Goal: Task Accomplishment & Management: Manage account settings

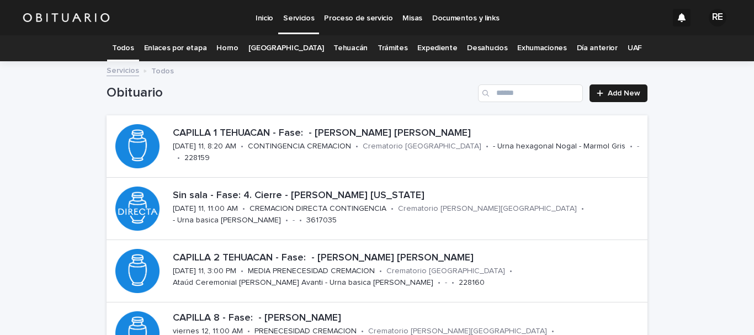
click at [134, 46] on link "Todos" at bounding box center [123, 48] width 22 height 26
click at [428, 46] on link "Expediente" at bounding box center [437, 48] width 40 height 26
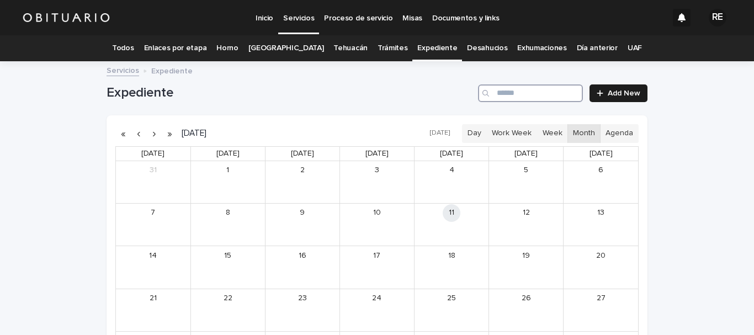
click at [517, 96] on input "Search" at bounding box center [530, 93] width 105 height 18
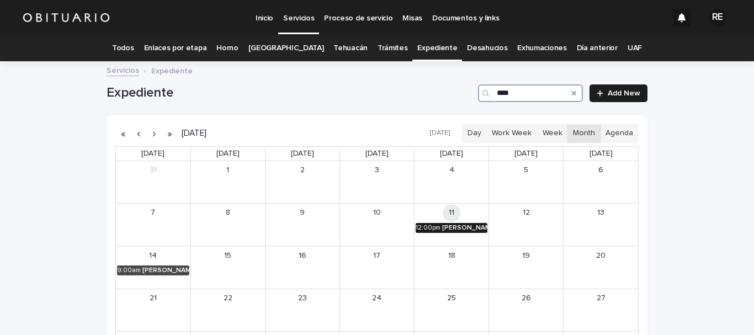
click at [451, 225] on div "[PERSON_NAME]" at bounding box center [464, 228] width 45 height 8
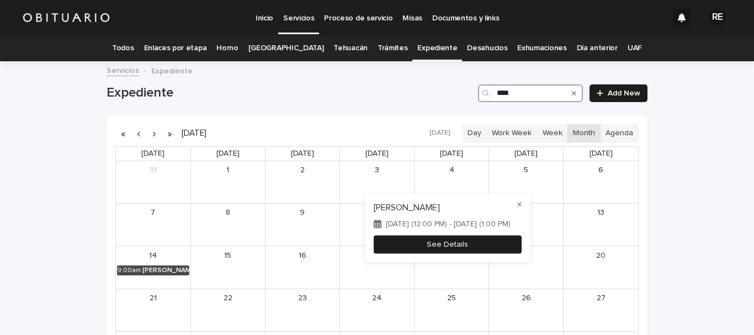
type input "****"
click at [454, 242] on button "See Details" at bounding box center [448, 244] width 148 height 18
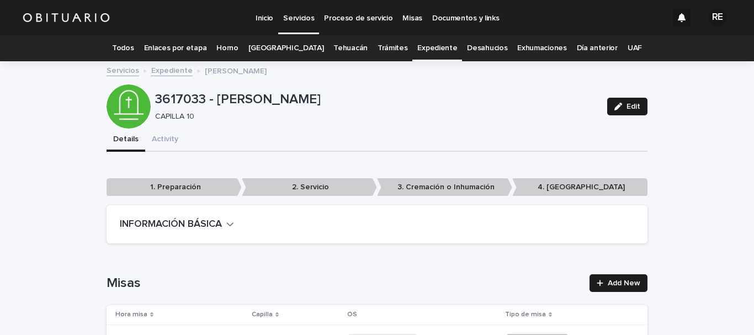
click at [417, 46] on link "Expediente" at bounding box center [437, 48] width 40 height 26
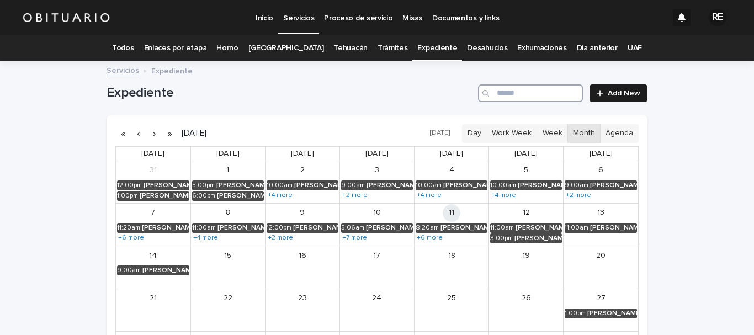
click at [529, 99] on input "Search" at bounding box center [530, 93] width 105 height 18
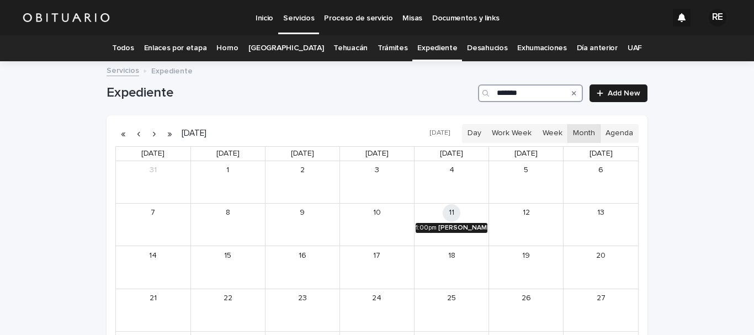
click at [460, 229] on div "[PERSON_NAME] [PERSON_NAME]" at bounding box center [462, 228] width 49 height 8
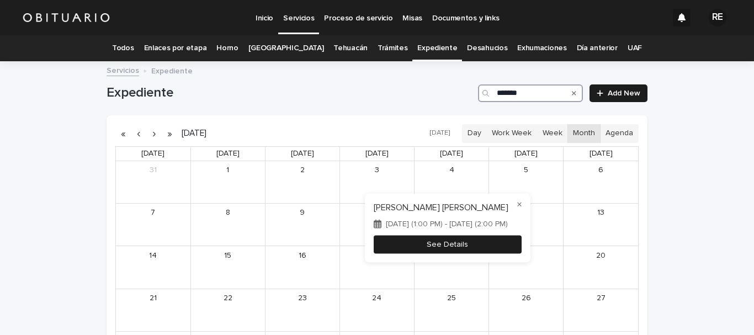
type input "*******"
click at [460, 246] on button "See Details" at bounding box center [448, 244] width 148 height 18
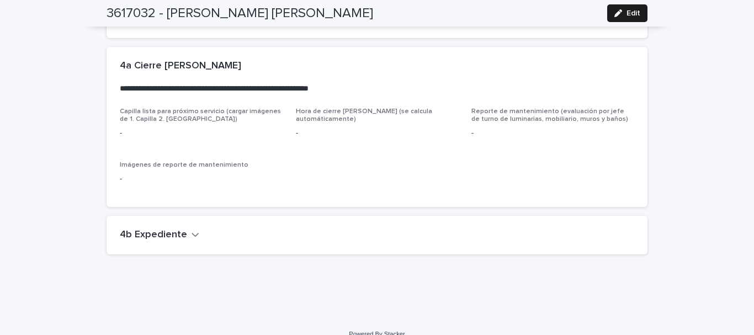
scroll to position [2353, 0]
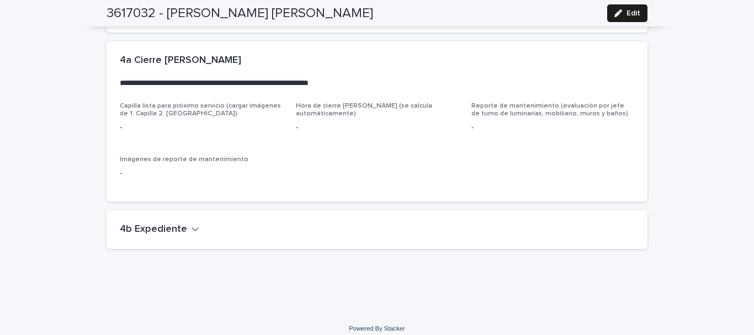
click at [191, 224] on icon "button" at bounding box center [195, 229] width 8 height 10
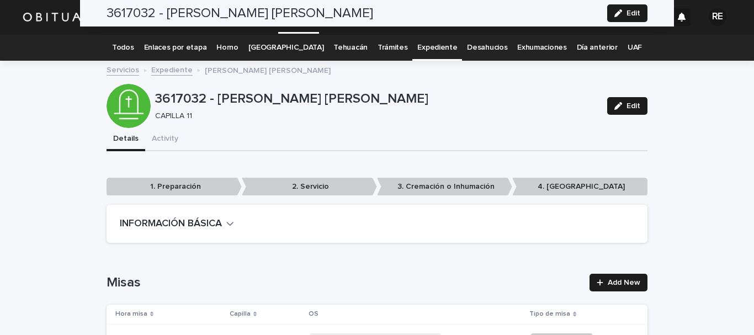
scroll to position [0, 0]
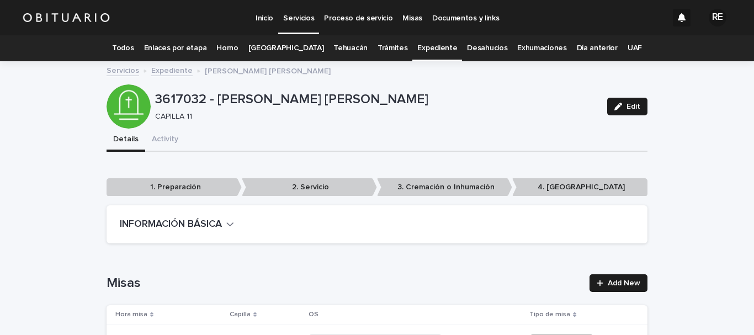
click at [134, 50] on link "Todos" at bounding box center [123, 48] width 22 height 26
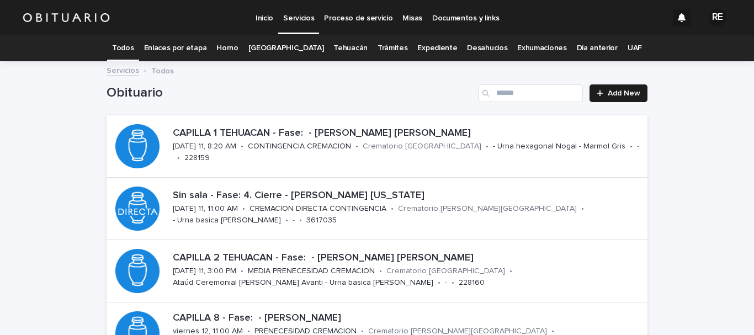
click at [423, 53] on link "Expediente" at bounding box center [437, 48] width 40 height 26
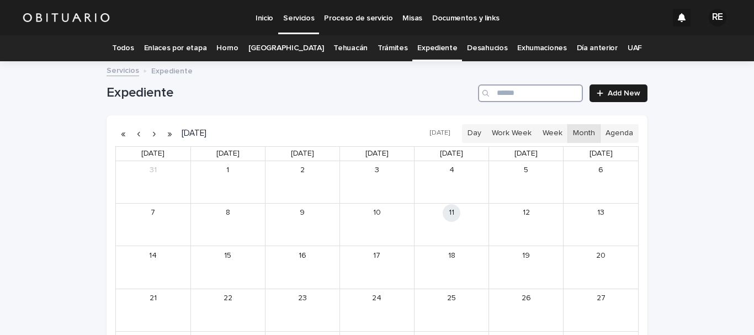
click at [502, 95] on input "Search" at bounding box center [530, 93] width 105 height 18
click at [477, 226] on div "[PERSON_NAME] [US_STATE]" at bounding box center [464, 228] width 46 height 8
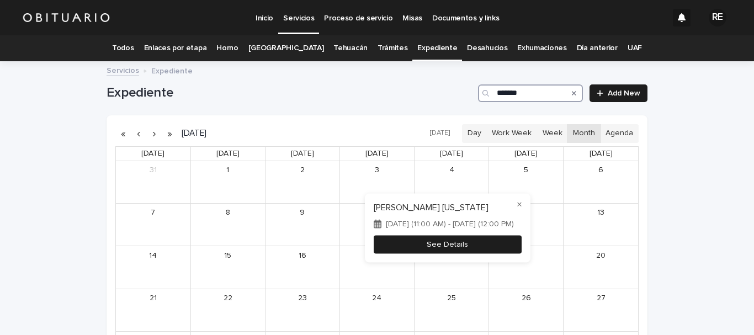
type input "*******"
click at [507, 250] on button "See Details" at bounding box center [448, 244] width 148 height 18
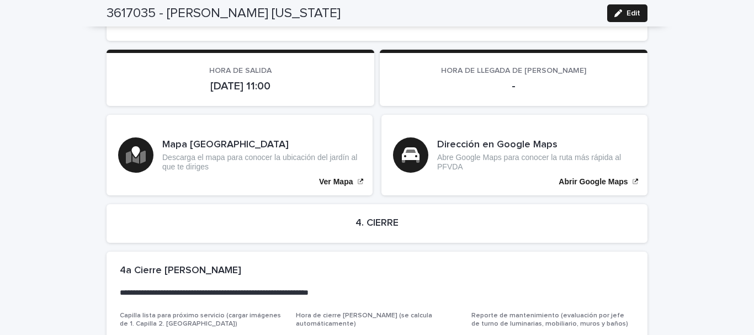
scroll to position [2460, 0]
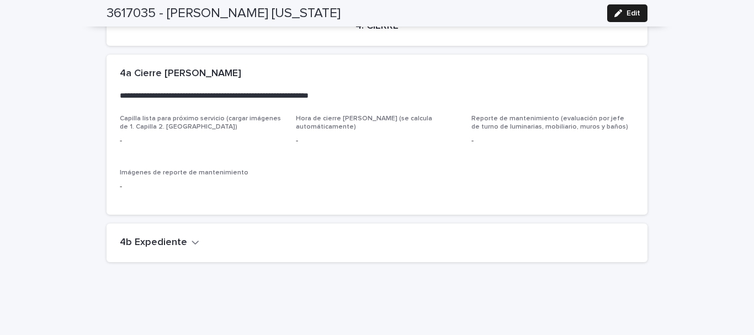
click at [191, 237] on icon "button" at bounding box center [195, 242] width 8 height 10
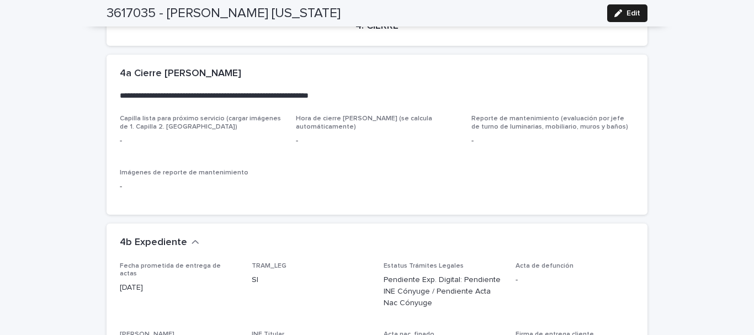
scroll to position [2625, 0]
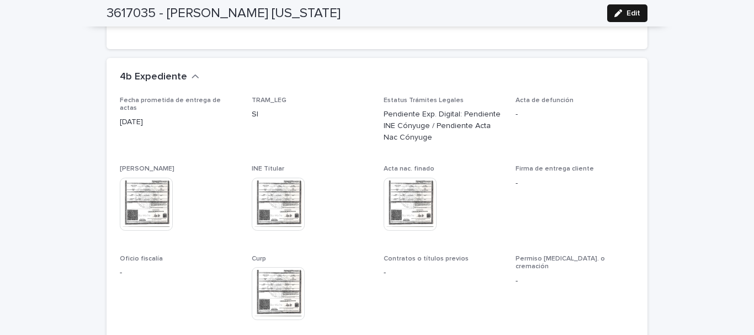
click at [627, 15] on span "Edit" at bounding box center [633, 13] width 14 height 8
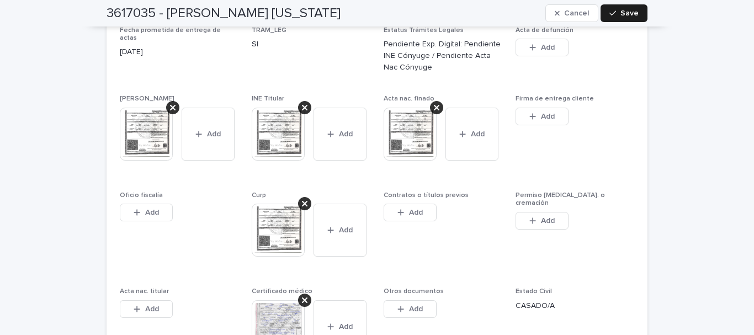
scroll to position [2791, 0]
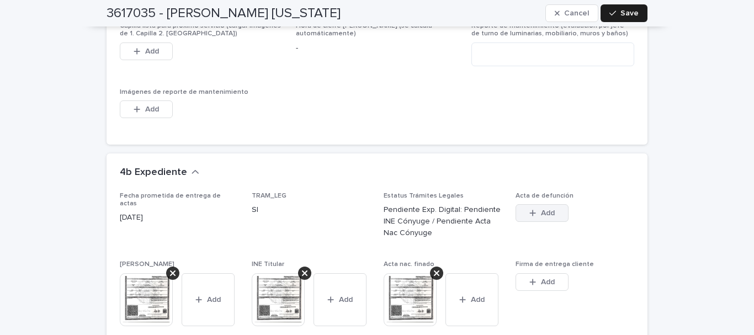
click at [530, 210] on icon "button" at bounding box center [533, 213] width 6 height 6
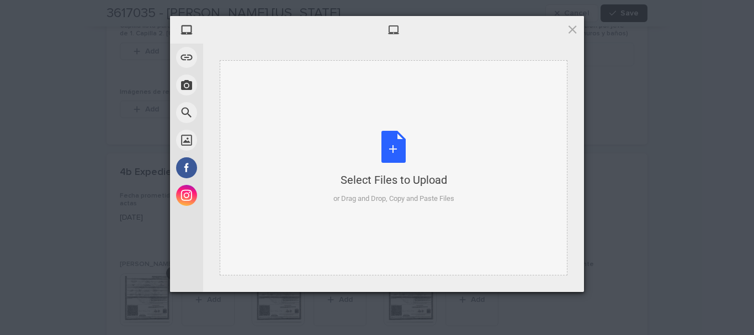
click at [386, 156] on div "Select Files to Upload or Drag and Drop, Copy and Paste Files" at bounding box center [393, 167] width 121 height 73
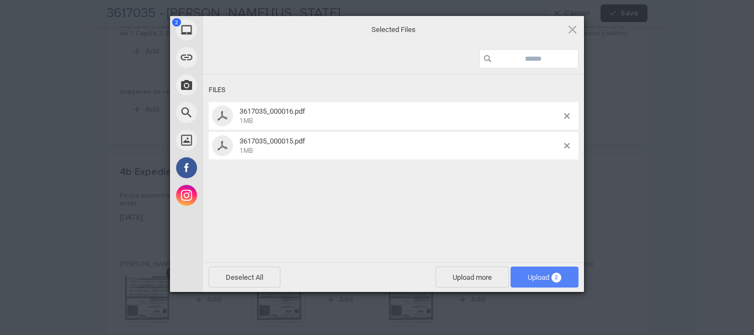
click at [557, 277] on span "2" at bounding box center [556, 278] width 10 height 10
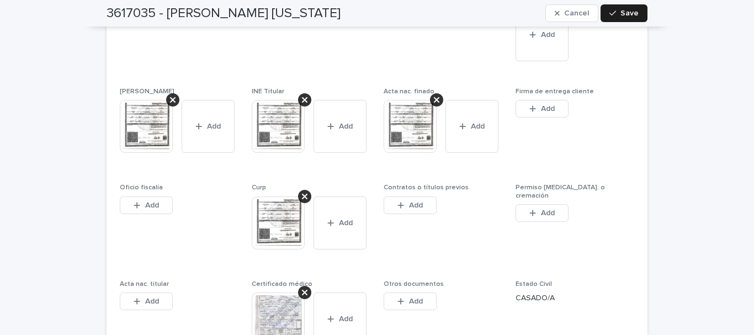
scroll to position [3177, 0]
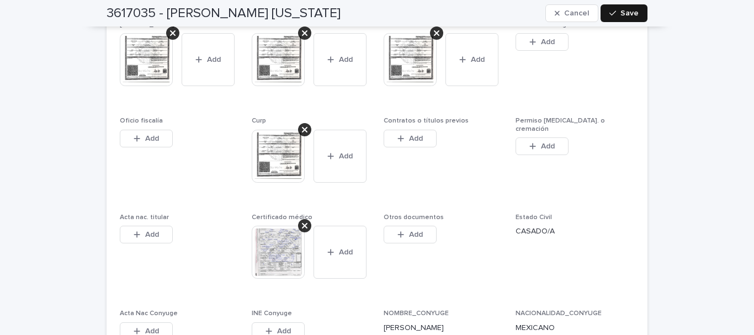
click at [630, 13] on span "Save" at bounding box center [629, 13] width 18 height 8
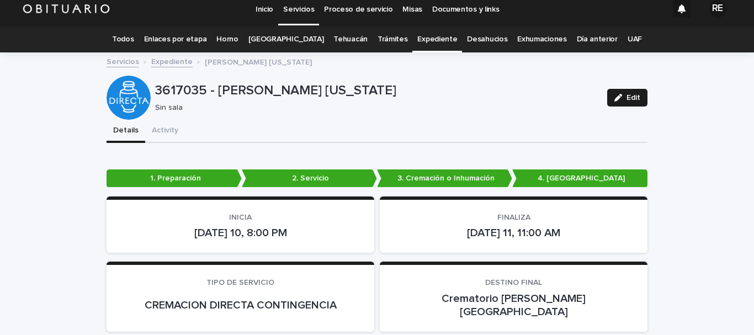
scroll to position [0, 0]
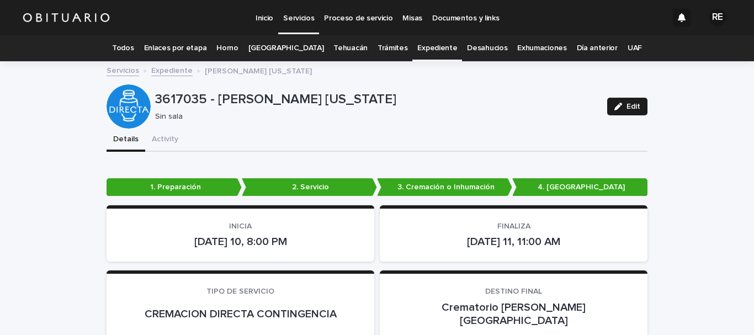
click at [134, 47] on link "Todos" at bounding box center [123, 48] width 22 height 26
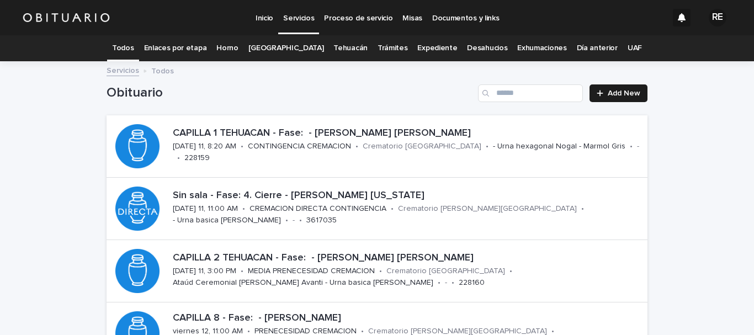
click at [430, 50] on link "Expediente" at bounding box center [437, 48] width 40 height 26
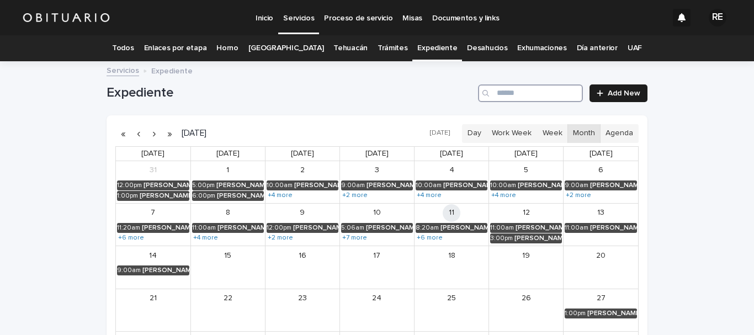
click at [535, 88] on input "Search" at bounding box center [530, 93] width 105 height 18
type input "*******"
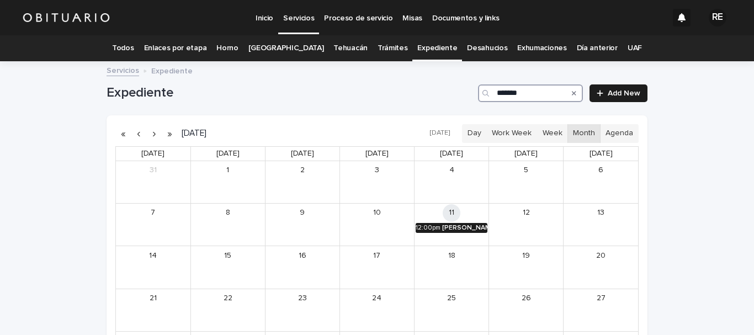
click at [453, 223] on link "12:00pm [PERSON_NAME]" at bounding box center [452, 228] width 72 height 10
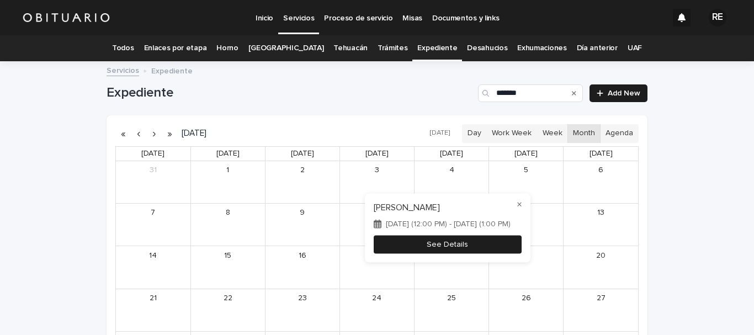
click at [471, 247] on button "See Details" at bounding box center [448, 244] width 148 height 18
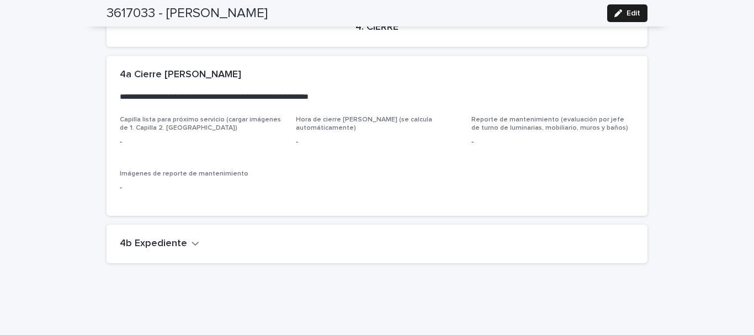
scroll to position [2802, 0]
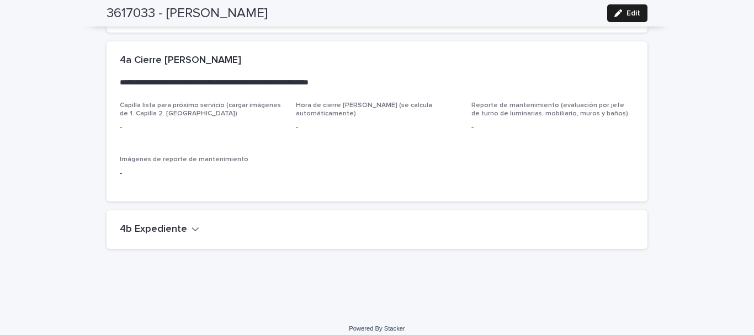
click at [183, 223] on button "4b Expediente" at bounding box center [159, 229] width 79 height 12
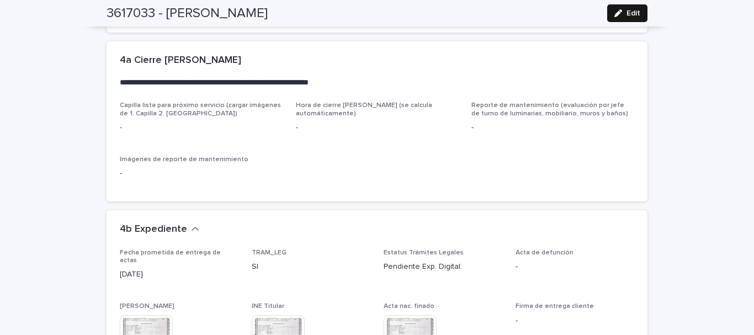
click at [616, 8] on button "Edit" at bounding box center [627, 13] width 40 height 18
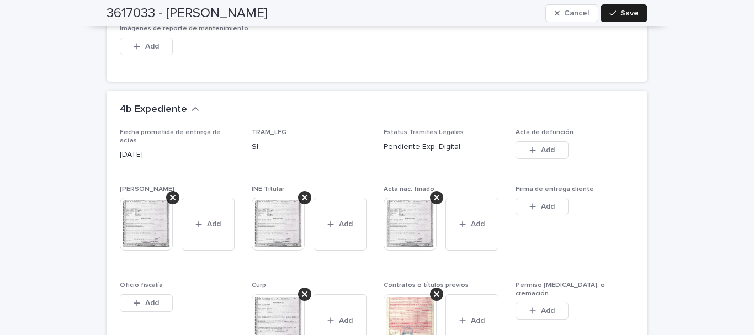
scroll to position [3168, 0]
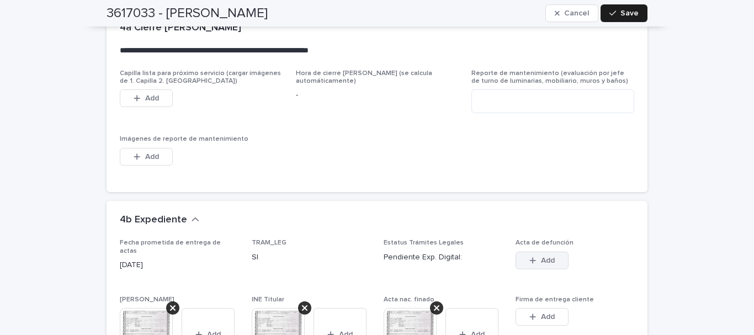
click at [545, 252] on button "Add" at bounding box center [541, 261] width 53 height 18
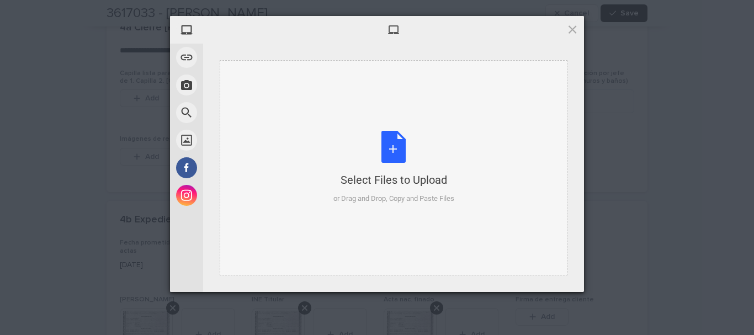
click at [387, 142] on div "Select Files to Upload or Drag and Drop, Copy and Paste Files" at bounding box center [393, 167] width 121 height 73
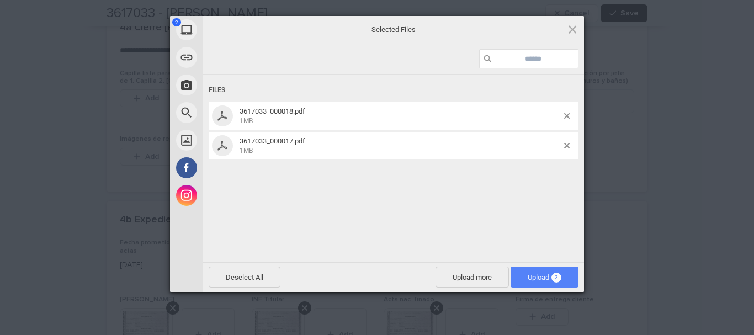
click at [556, 283] on span "Upload 2" at bounding box center [544, 277] width 68 height 21
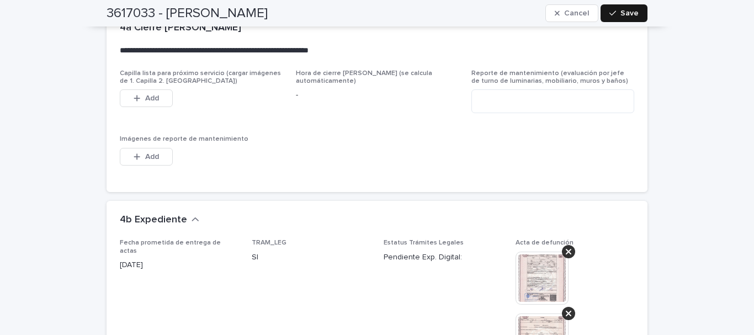
click at [623, 13] on span "Save" at bounding box center [629, 13] width 18 height 8
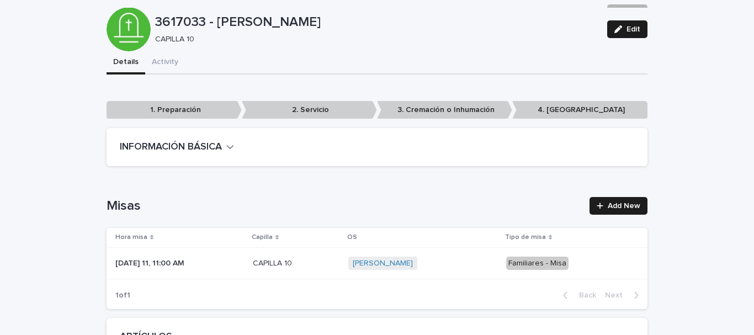
scroll to position [0, 0]
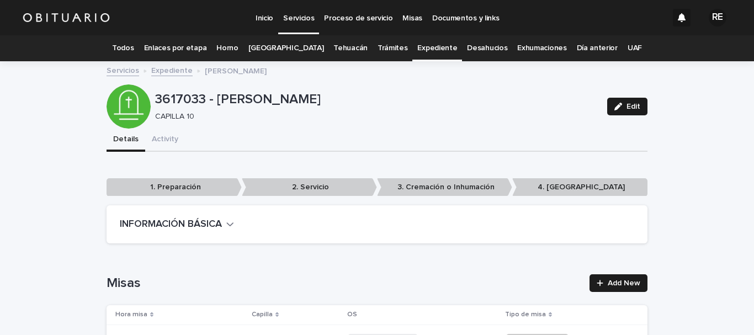
click at [426, 45] on link "Expediente" at bounding box center [437, 48] width 40 height 26
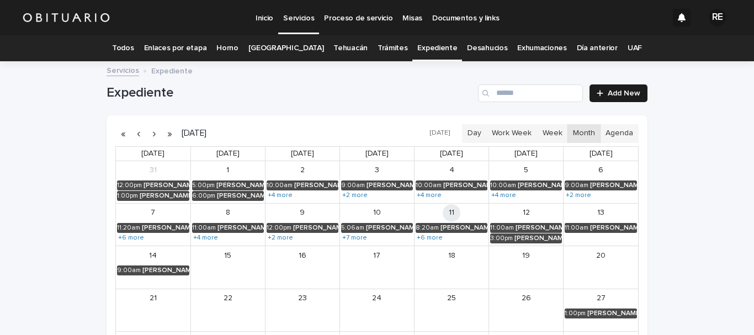
click at [700, 158] on div "Loading... Saving… Loading... Saving… Expediente Add New [DATE] [DATE] Day Work…" at bounding box center [377, 250] width 754 height 376
click at [551, 90] on input "Search" at bounding box center [530, 93] width 105 height 18
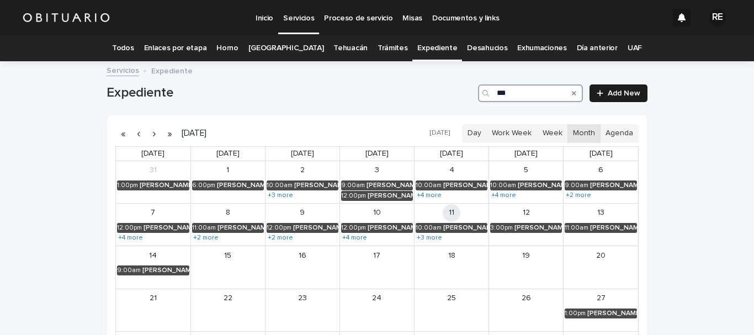
click at [551, 90] on input "***" at bounding box center [530, 93] width 105 height 18
type input "*******"
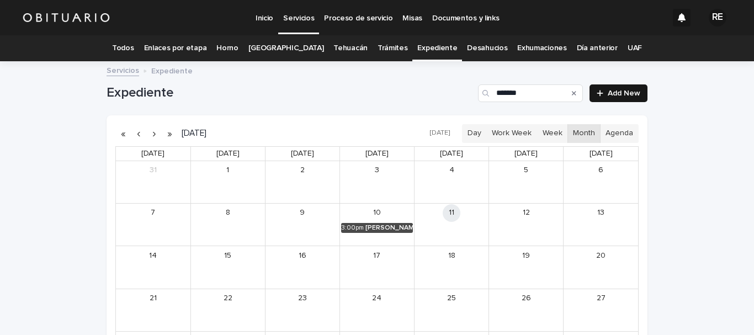
click at [605, 97] on link "Add New" at bounding box center [618, 93] width 58 height 18
click at [365, 229] on div "[PERSON_NAME] Y [PERSON_NAME] DE LA [PERSON_NAME]" at bounding box center [388, 228] width 47 height 8
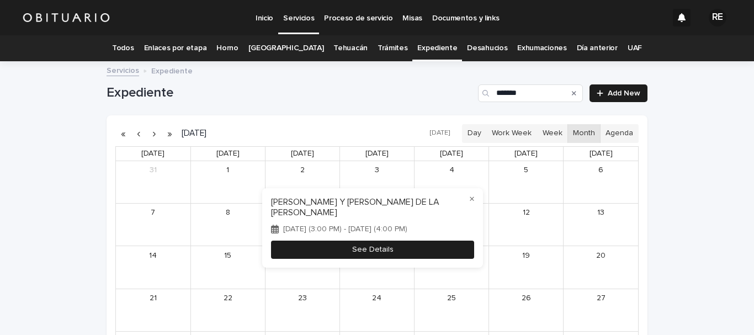
click at [373, 255] on button "See Details" at bounding box center [372, 250] width 203 height 18
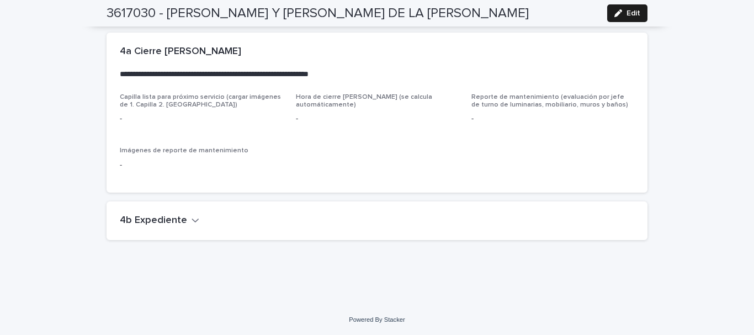
scroll to position [2540, 0]
click at [629, 17] on span "Edit" at bounding box center [633, 13] width 14 height 8
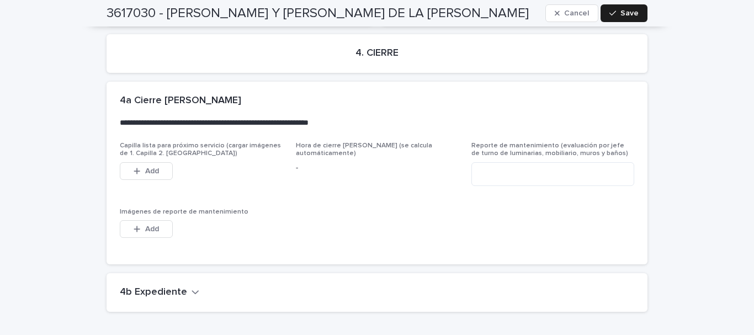
scroll to position [2889, 0]
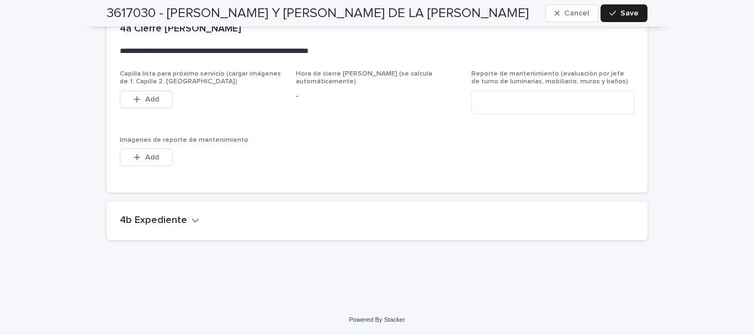
click at [179, 221] on h2 "4b Expediente" at bounding box center [153, 221] width 67 height 12
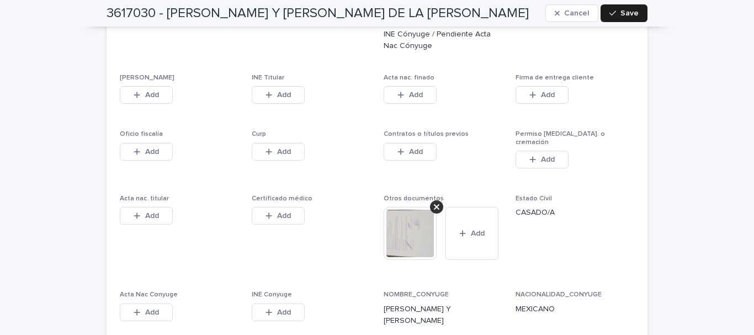
scroll to position [2991, 0]
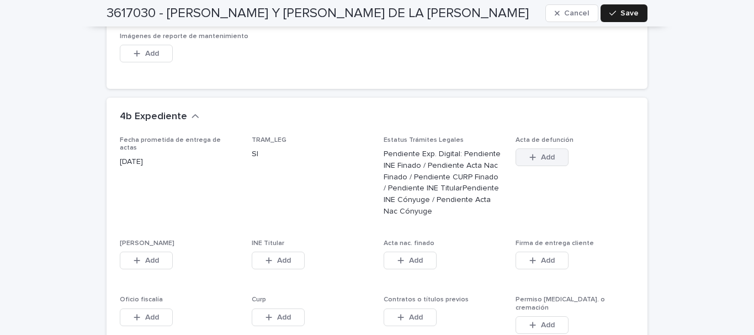
click at [552, 158] on button "Add" at bounding box center [541, 157] width 53 height 18
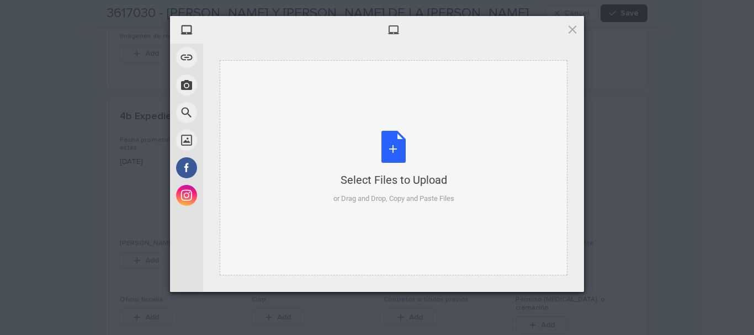
click at [383, 146] on div "Select Files to Upload or Drag and Drop, Copy and Paste Files" at bounding box center [393, 167] width 121 height 73
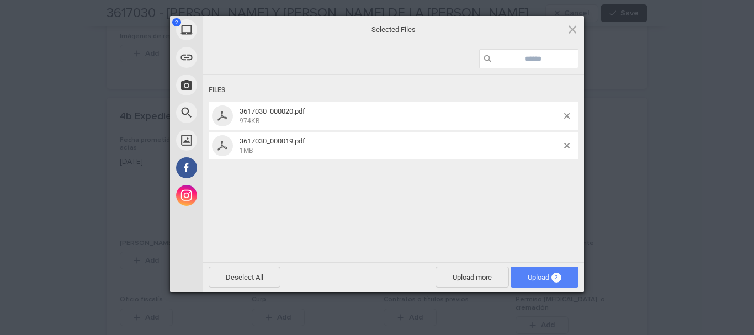
click at [547, 286] on span "Upload 2" at bounding box center [544, 277] width 68 height 21
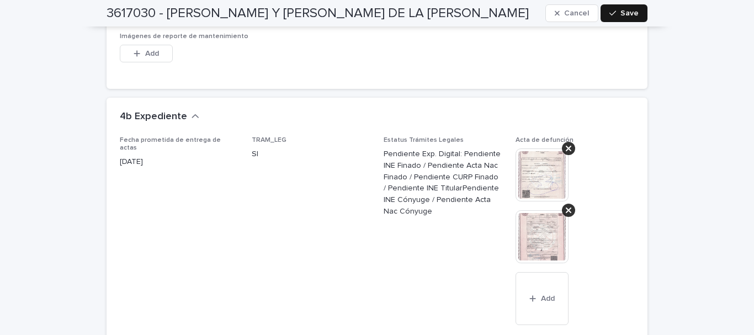
click at [605, 15] on button "Save" at bounding box center [623, 13] width 47 height 18
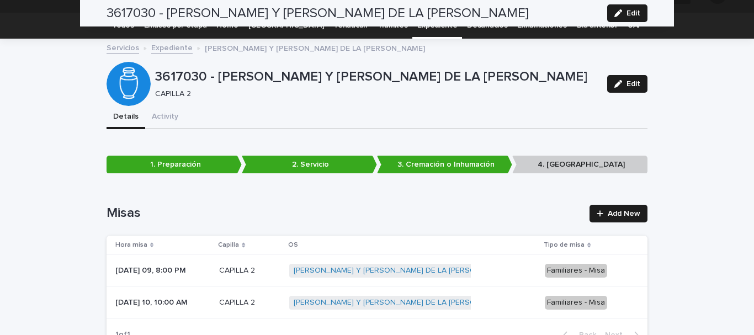
scroll to position [0, 0]
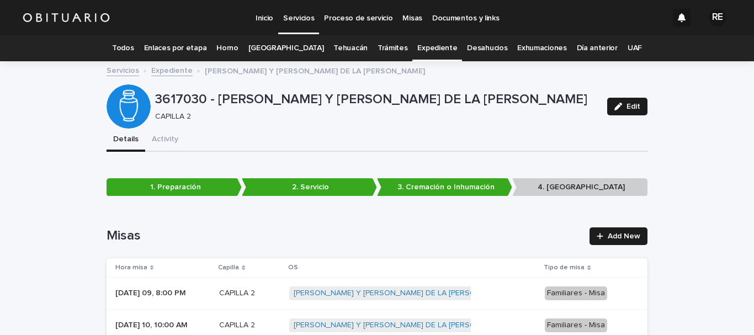
click at [426, 46] on link "Expediente" at bounding box center [437, 48] width 40 height 26
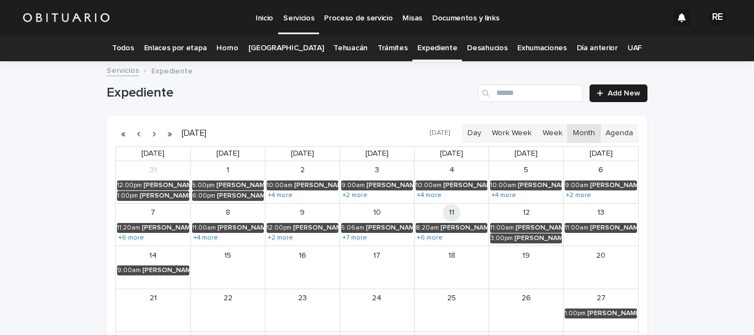
click at [674, 111] on div "Loading... Saving… Loading... Saving… Expediente Add New [DATE] [DATE] Day Work…" at bounding box center [377, 250] width 754 height 376
click at [516, 92] on input "Search" at bounding box center [530, 93] width 105 height 18
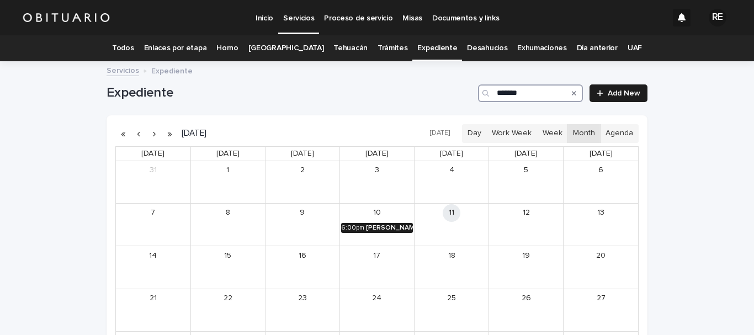
click at [387, 225] on div "[PERSON_NAME]" at bounding box center [389, 228] width 47 height 8
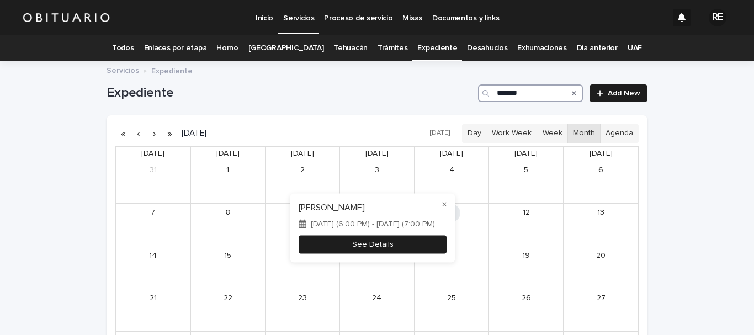
type input "*******"
click at [370, 247] on button "See Details" at bounding box center [373, 244] width 148 height 18
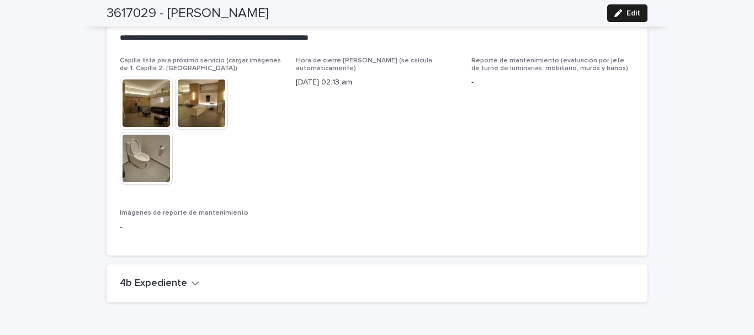
scroll to position [2809, 0]
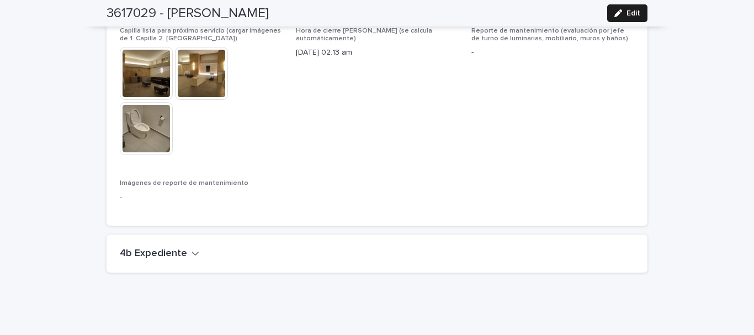
click at [191, 248] on icon "button" at bounding box center [195, 253] width 8 height 10
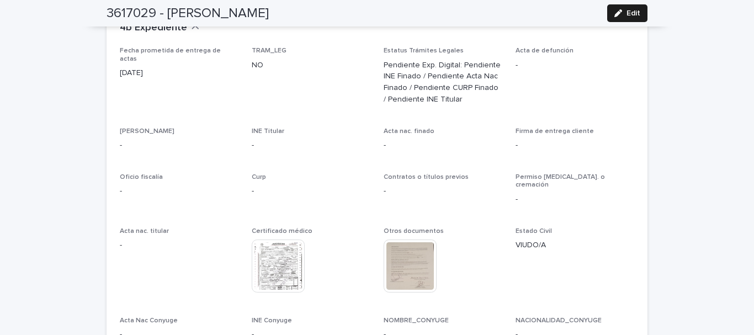
scroll to position [2895, 0]
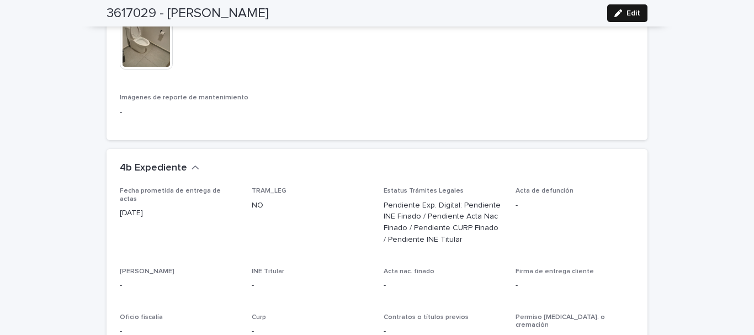
click at [631, 19] on button "Edit" at bounding box center [627, 13] width 40 height 18
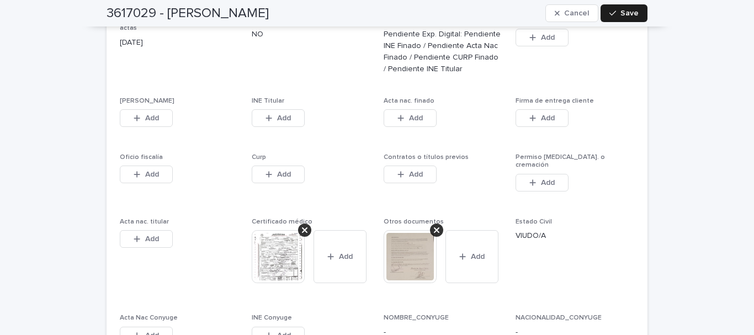
scroll to position [3336, 0]
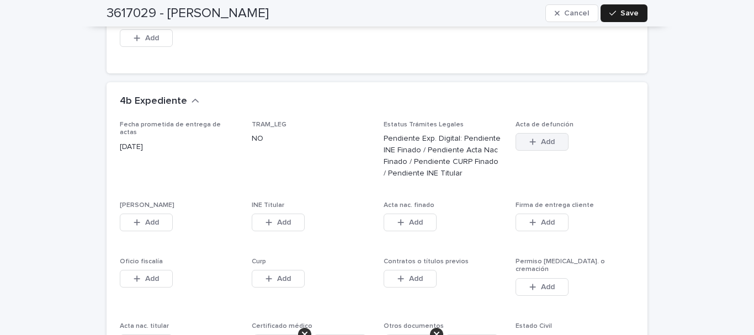
click at [543, 138] on span "Add" at bounding box center [548, 142] width 14 height 8
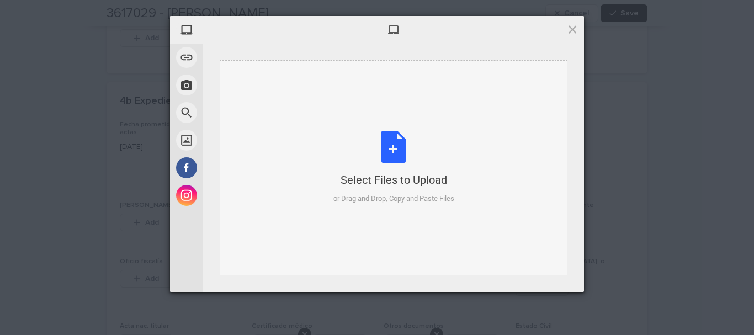
click at [388, 158] on div "Select Files to Upload or Drag and Drop, Copy and Paste Files" at bounding box center [393, 167] width 121 height 73
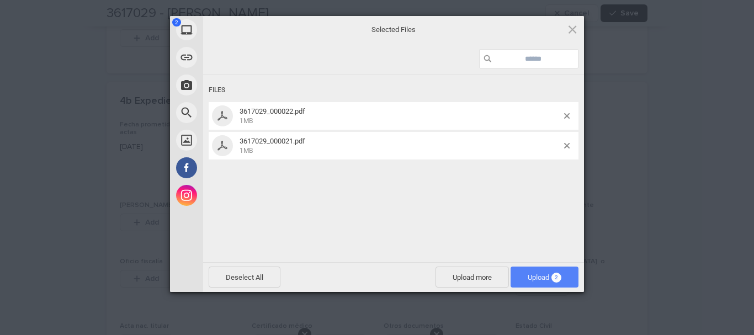
click at [547, 279] on span "Upload 2" at bounding box center [545, 277] width 34 height 8
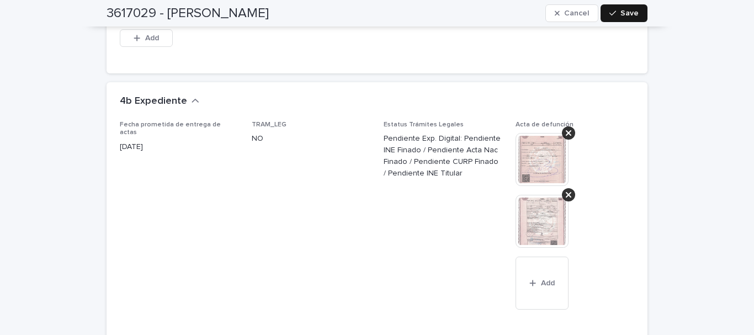
click at [614, 15] on div "button" at bounding box center [614, 13] width 11 height 8
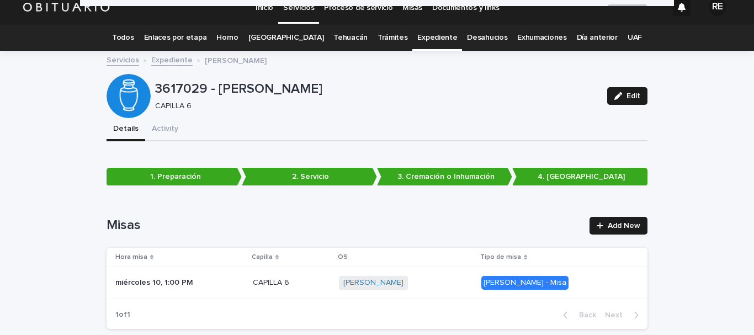
scroll to position [0, 0]
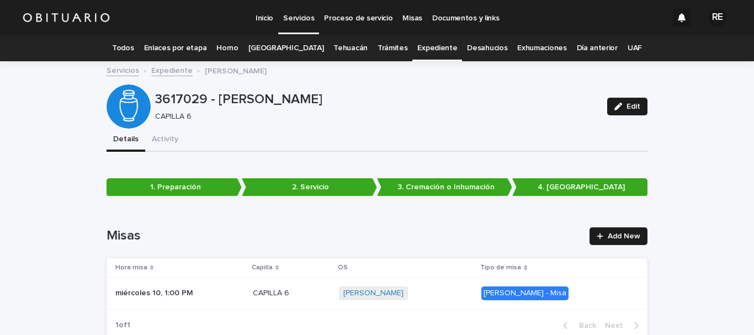
click at [419, 45] on link "Expediente" at bounding box center [437, 48] width 40 height 26
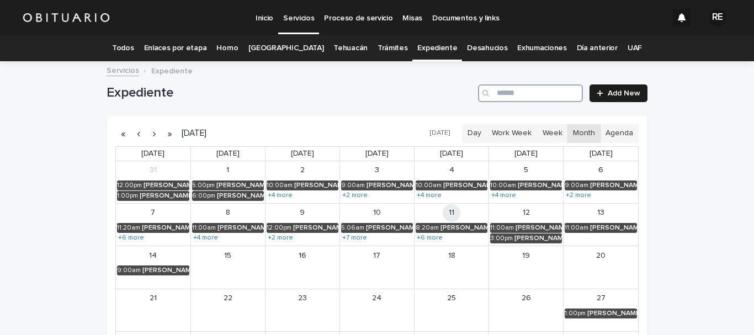
click at [530, 88] on input "Search" at bounding box center [530, 93] width 105 height 18
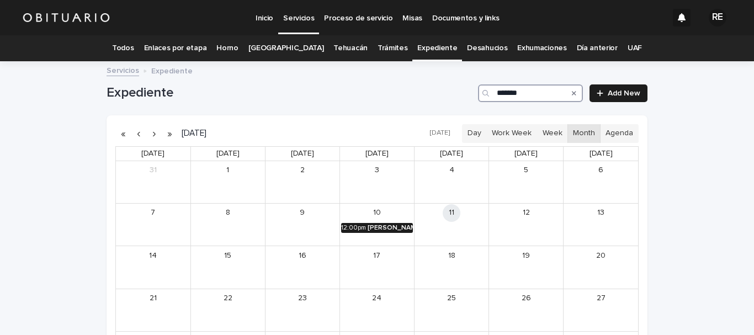
click at [369, 231] on div "[PERSON_NAME] [PERSON_NAME]" at bounding box center [390, 228] width 45 height 8
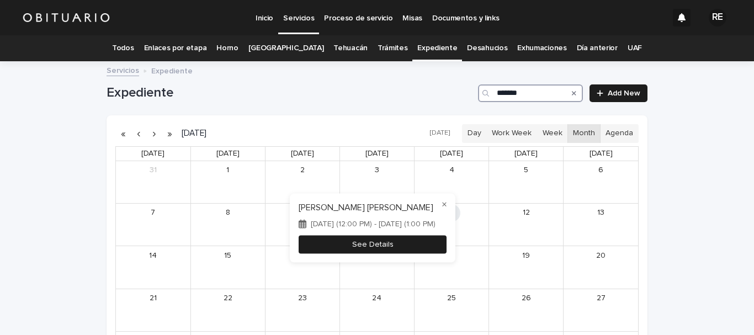
type input "*******"
click at [374, 245] on button "See Details" at bounding box center [373, 244] width 148 height 18
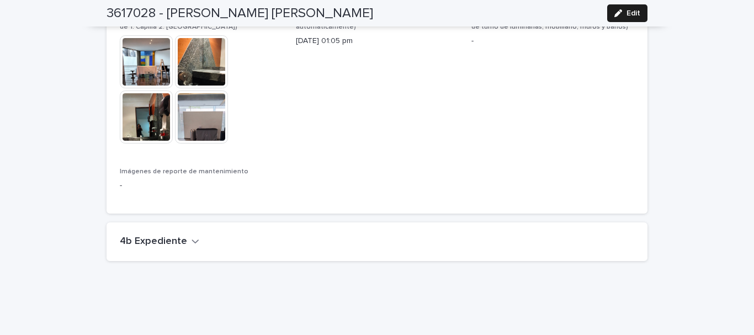
scroll to position [2520, 0]
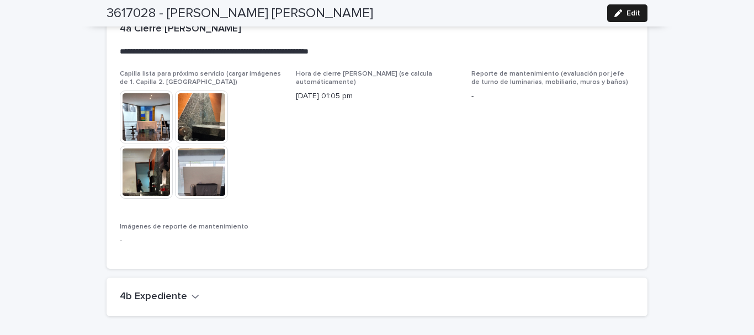
click at [183, 291] on button "4b Expediente" at bounding box center [159, 297] width 79 height 12
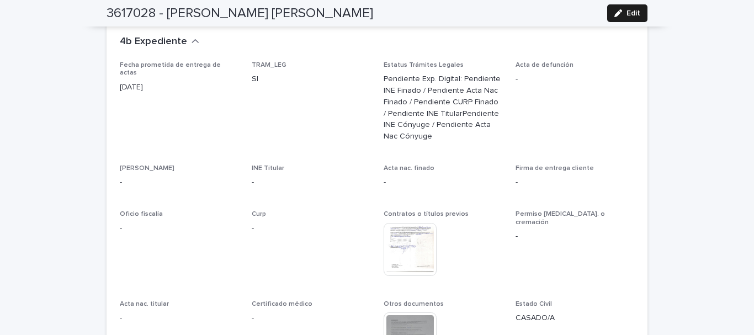
scroll to position [2628, 0]
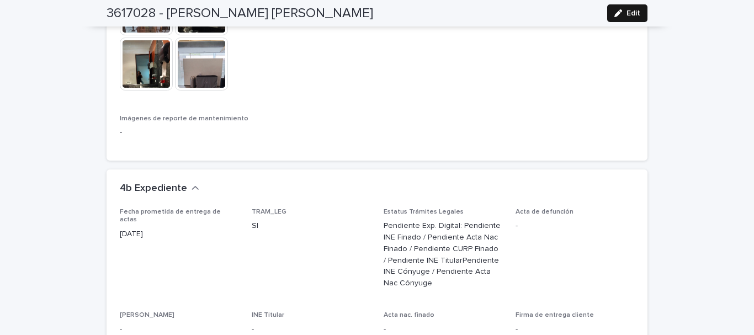
click at [626, 12] on span "Edit" at bounding box center [633, 13] width 14 height 8
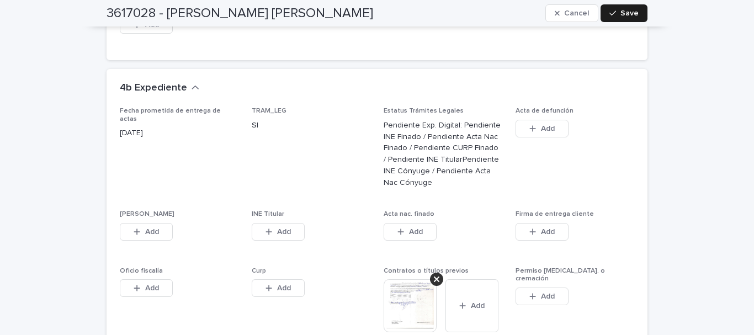
scroll to position [2959, 0]
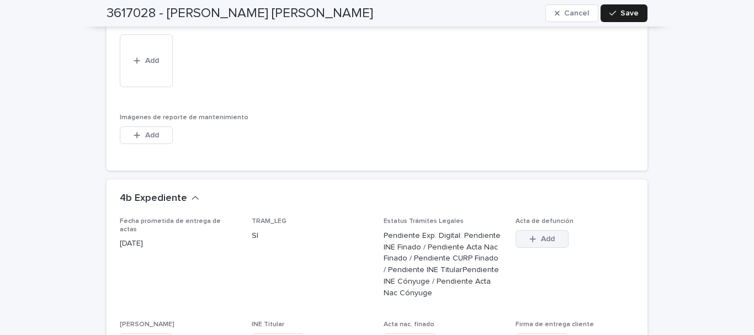
click at [547, 240] on span "Add" at bounding box center [548, 239] width 14 height 8
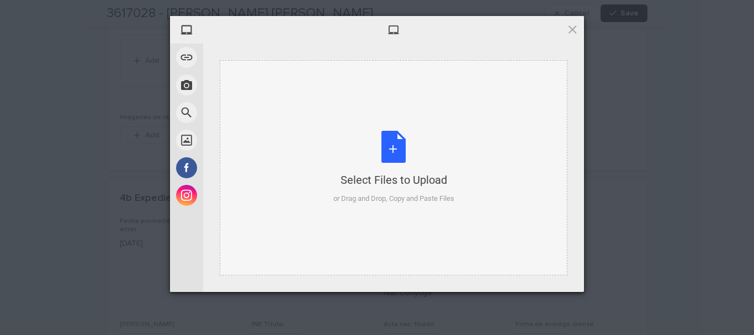
click at [392, 145] on div "Select Files to Upload or Drag and Drop, Copy and Paste Files" at bounding box center [393, 167] width 121 height 73
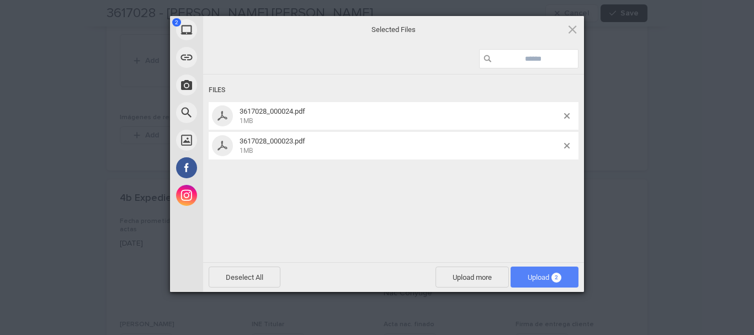
click at [547, 273] on span "Upload 2" at bounding box center [545, 277] width 34 height 8
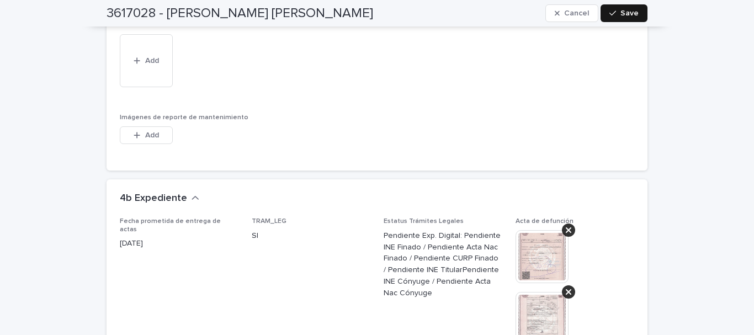
click at [618, 7] on button "Save" at bounding box center [623, 13] width 47 height 18
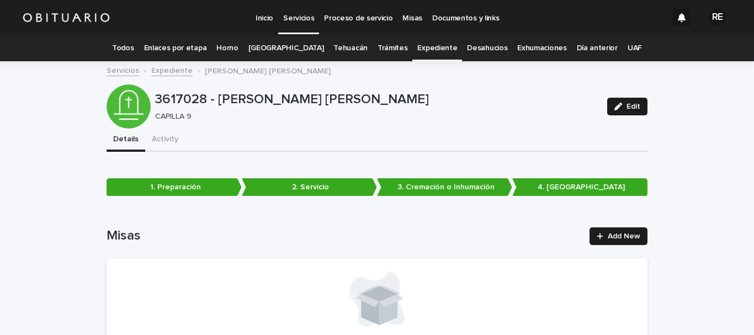
scroll to position [0, 0]
click at [434, 46] on link "Expediente" at bounding box center [437, 48] width 40 height 26
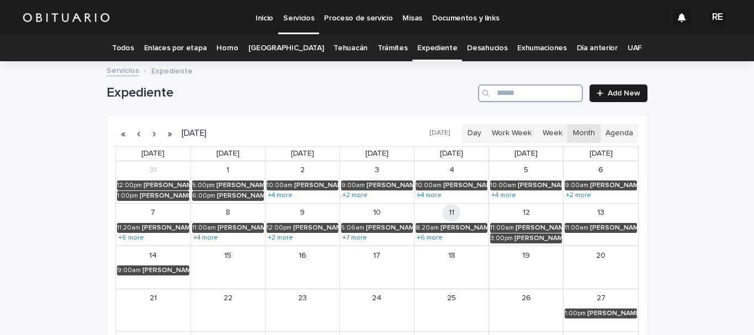
click at [524, 88] on input "Search" at bounding box center [530, 93] width 105 height 18
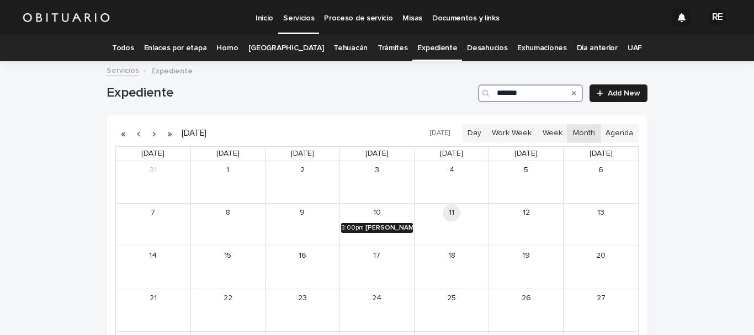
click at [391, 224] on div "[PERSON_NAME]" at bounding box center [388, 228] width 47 height 8
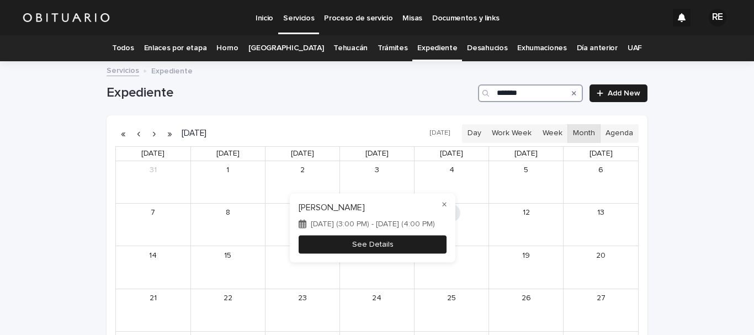
type input "*******"
click at [394, 252] on button "See Details" at bounding box center [373, 244] width 148 height 18
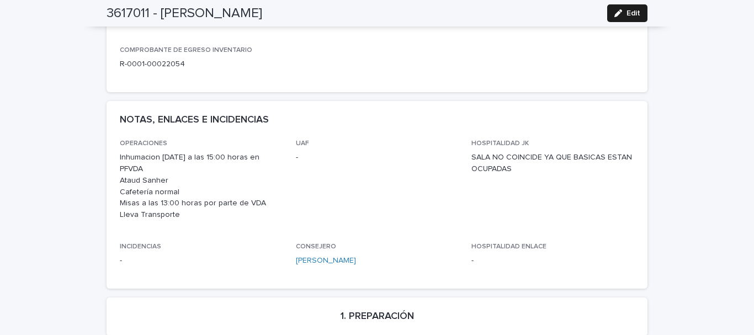
scroll to position [441, 0]
click at [631, 14] on span "Edit" at bounding box center [633, 13] width 14 height 8
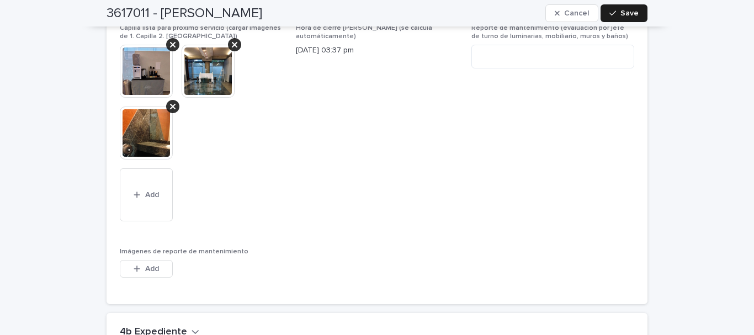
scroll to position [2983, 0]
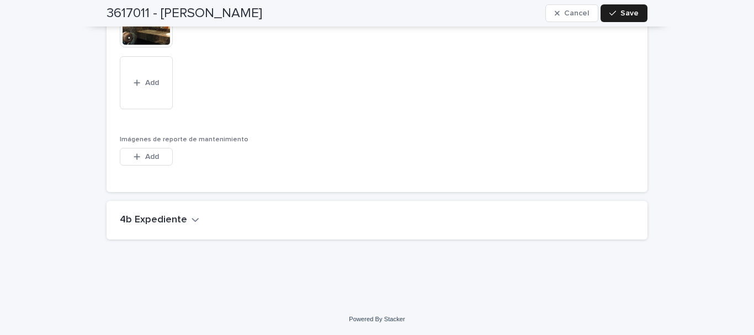
click at [181, 217] on button "4b Expediente" at bounding box center [159, 220] width 79 height 12
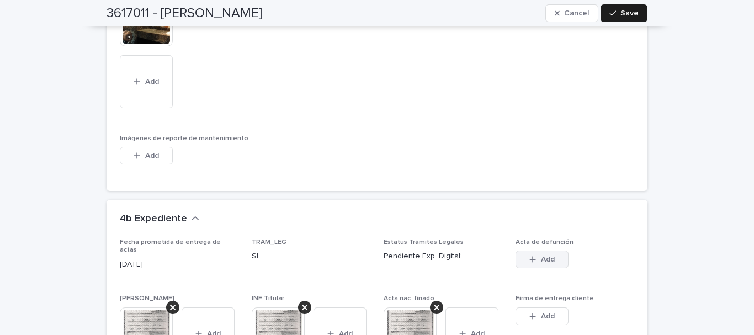
click at [546, 263] on span "Add" at bounding box center [548, 259] width 14 height 8
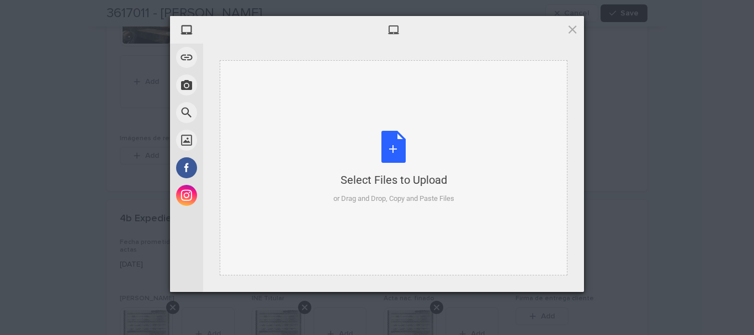
click at [398, 146] on div "Select Files to Upload or Drag and Drop, Copy and Paste Files" at bounding box center [393, 167] width 121 height 73
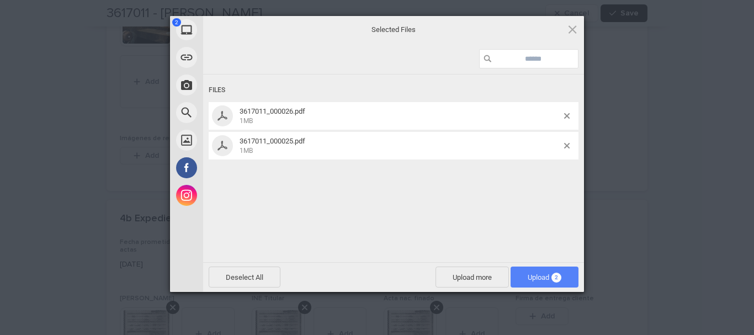
click at [565, 281] on span "Upload 2" at bounding box center [544, 277] width 68 height 21
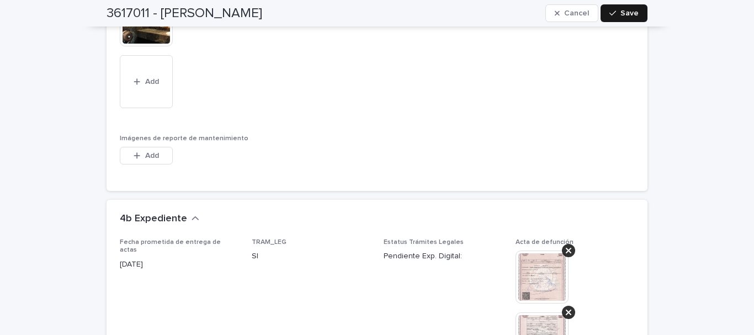
click at [627, 17] on button "Save" at bounding box center [623, 13] width 47 height 18
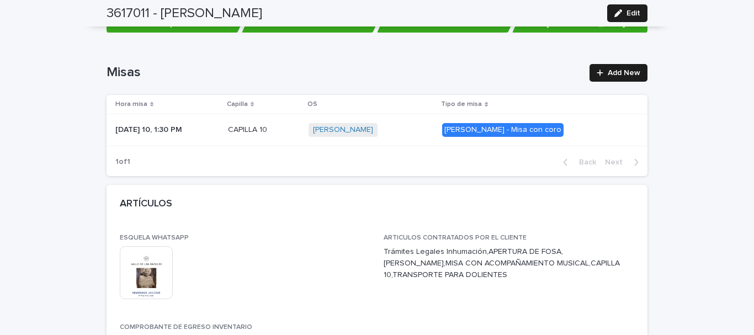
scroll to position [0, 0]
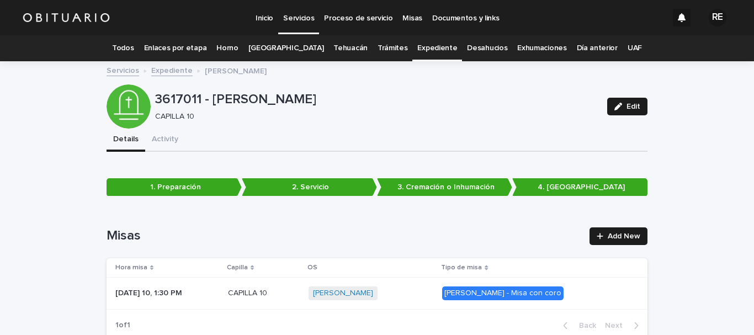
click at [418, 47] on link "Expediente" at bounding box center [437, 48] width 40 height 26
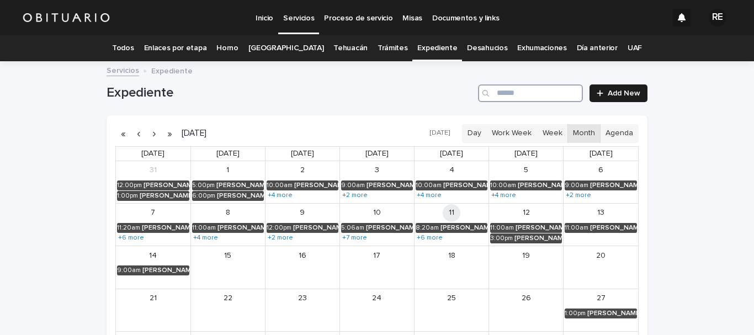
click at [521, 92] on input "Search" at bounding box center [530, 93] width 105 height 18
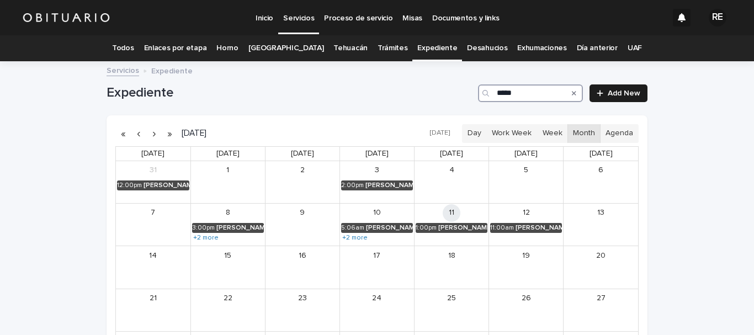
type input "******"
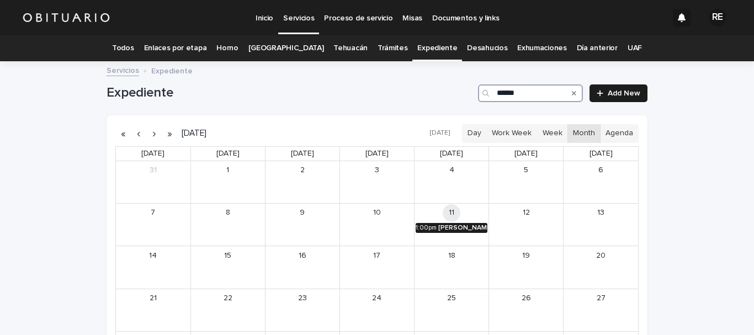
click at [470, 228] on div "[PERSON_NAME]" at bounding box center [462, 228] width 49 height 8
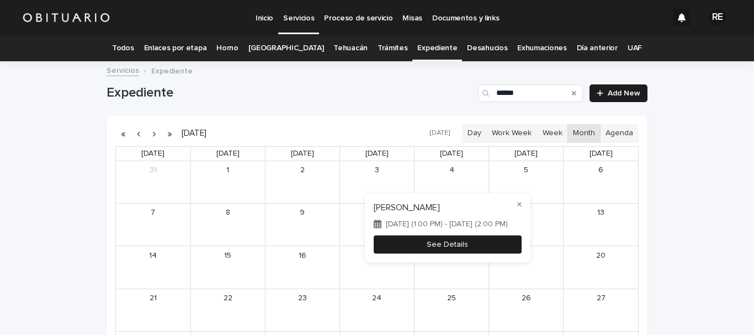
click at [467, 247] on button "See Details" at bounding box center [448, 244] width 148 height 18
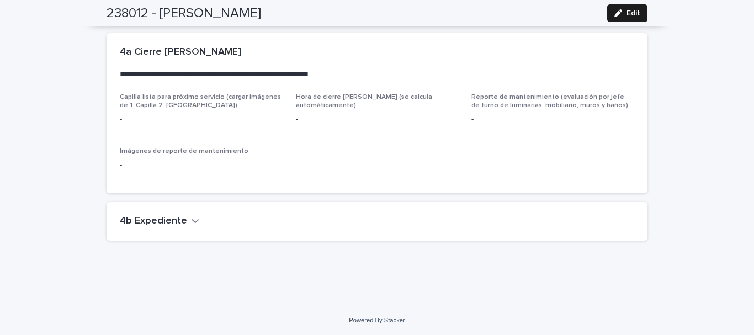
scroll to position [2825, 0]
click at [180, 216] on button "4b Expediente" at bounding box center [159, 221] width 79 height 12
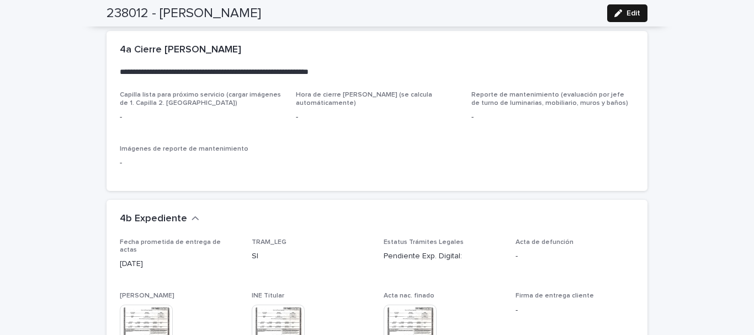
click at [616, 9] on icon "button" at bounding box center [618, 13] width 8 height 8
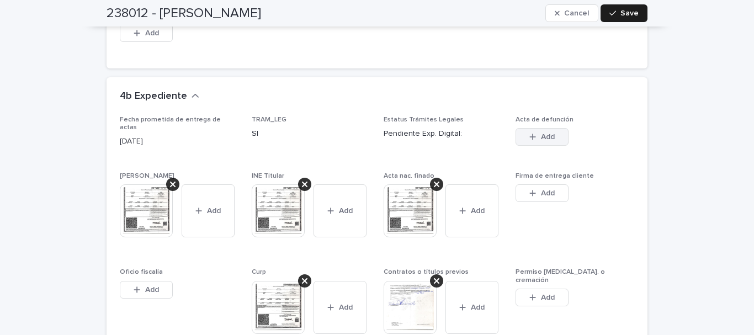
scroll to position [3193, 0]
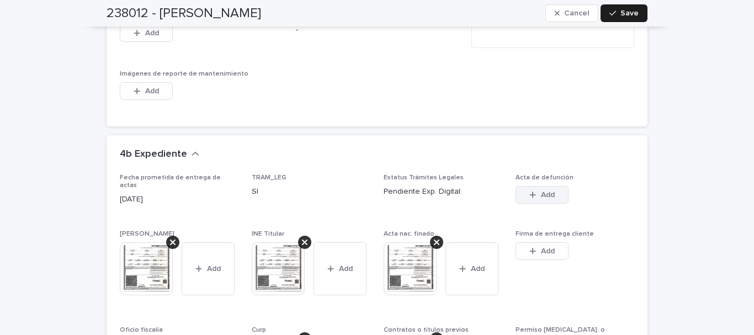
click at [557, 186] on button "Add" at bounding box center [541, 195] width 53 height 18
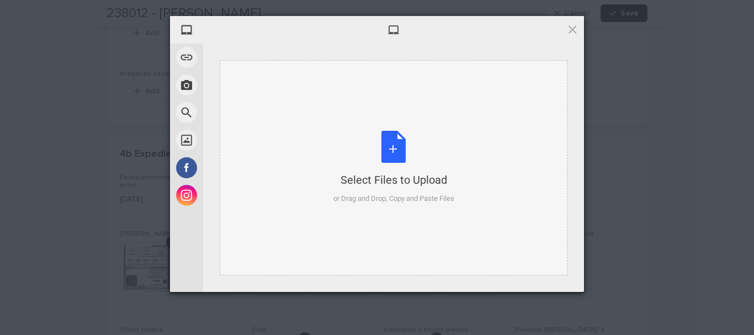
click at [393, 157] on div "Select Files to Upload or Drag and Drop, Copy and Paste Files" at bounding box center [393, 167] width 121 height 73
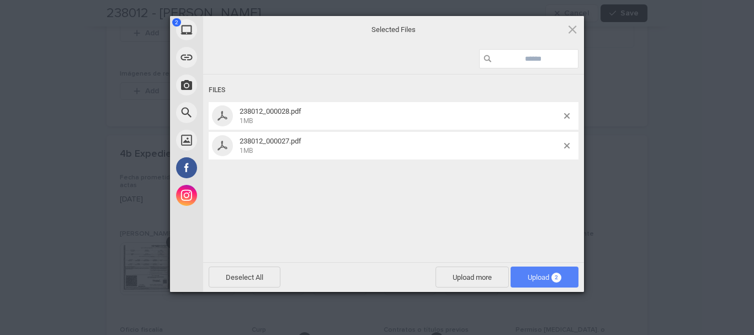
click at [551, 268] on span "Upload 2" at bounding box center [544, 277] width 68 height 21
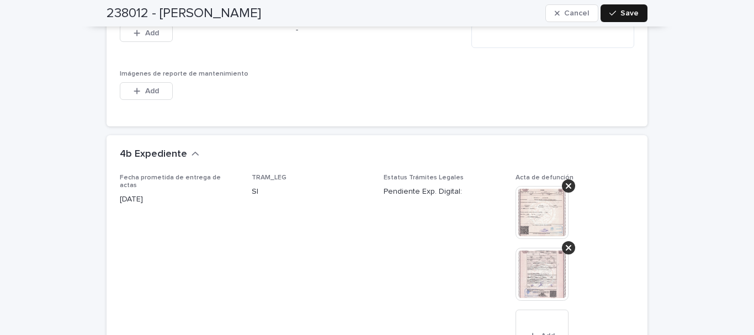
click at [620, 20] on button "Save" at bounding box center [623, 13] width 47 height 18
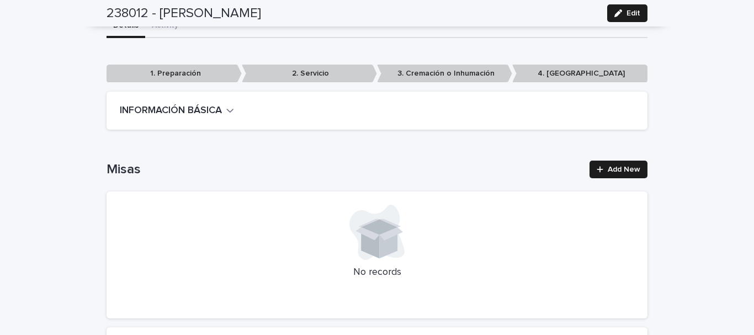
scroll to position [0, 0]
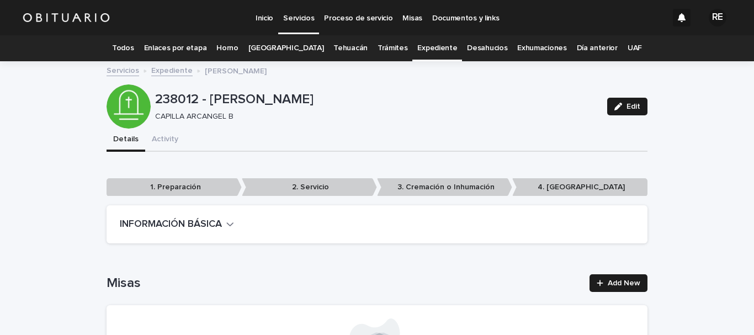
click at [429, 46] on link "Expediente" at bounding box center [437, 48] width 40 height 26
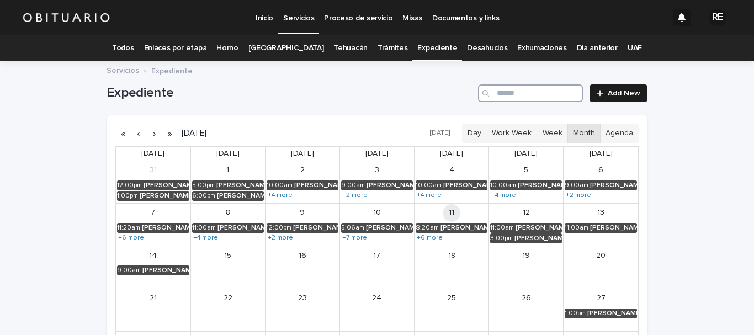
click at [510, 89] on input "Search" at bounding box center [530, 93] width 105 height 18
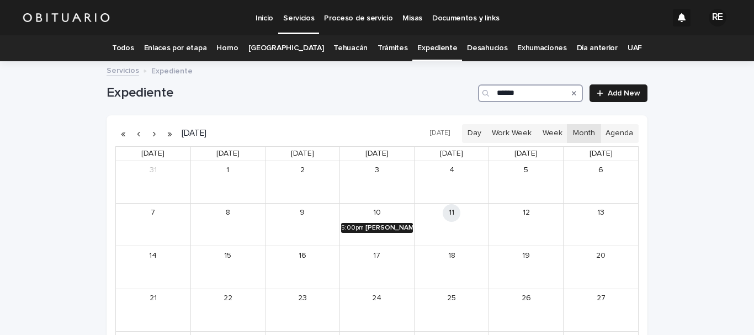
click at [386, 230] on div "[PERSON_NAME] [PERSON_NAME]" at bounding box center [388, 228] width 47 height 8
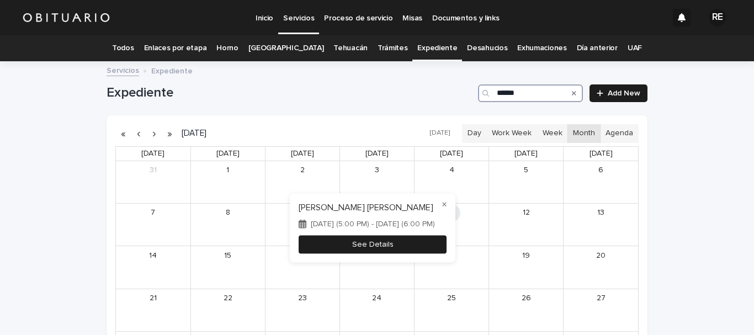
type input "******"
click at [381, 247] on button "See Details" at bounding box center [373, 244] width 148 height 18
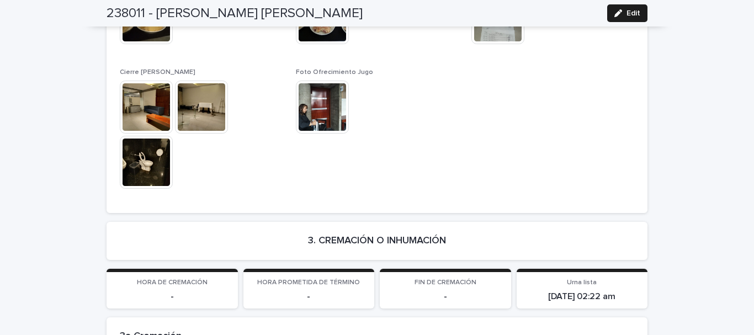
scroll to position [1931, 0]
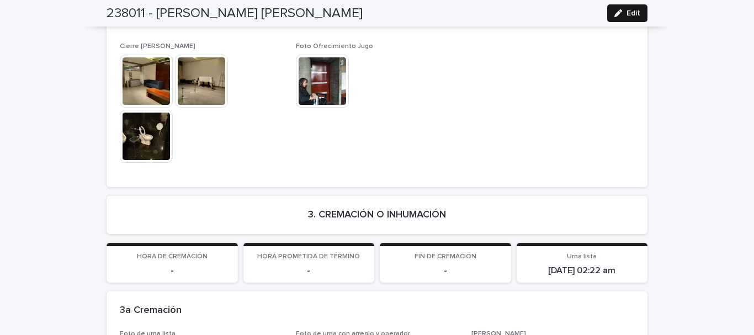
click at [607, 18] on button "Edit" at bounding box center [627, 13] width 40 height 18
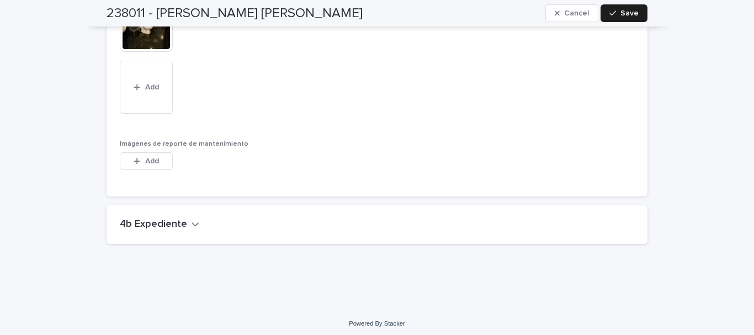
scroll to position [2971, 0]
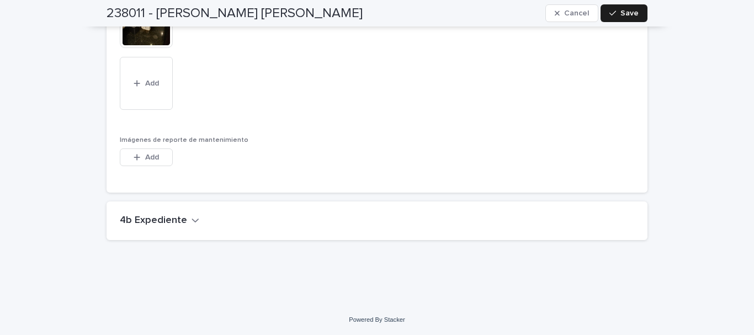
click at [191, 220] on icon "button" at bounding box center [195, 220] width 8 height 10
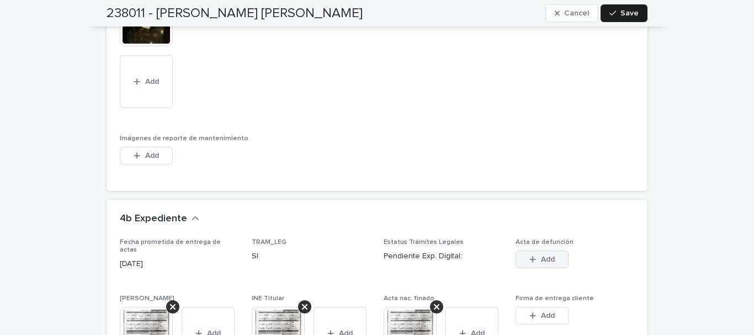
click at [543, 262] on span "Add" at bounding box center [548, 259] width 14 height 8
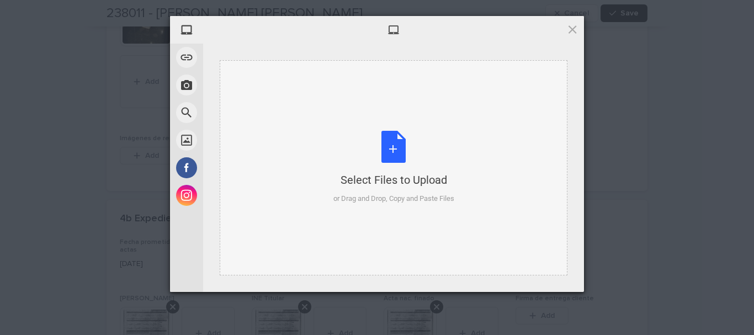
click at [399, 141] on div "Select Files to Upload or Drag and Drop, Copy and Paste Files" at bounding box center [393, 167] width 121 height 73
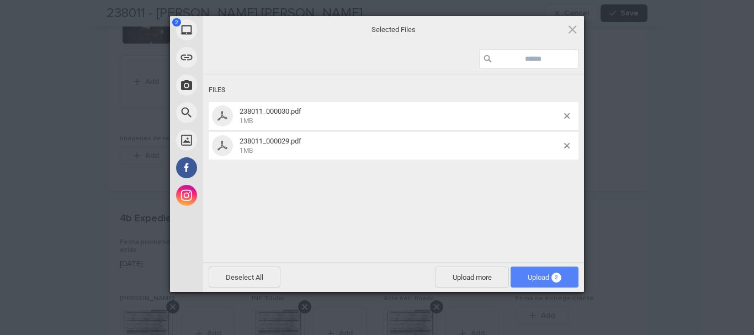
click at [545, 272] on span "Upload 2" at bounding box center [544, 277] width 68 height 21
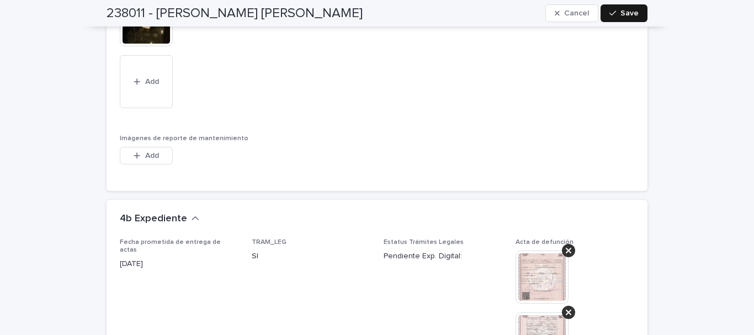
click at [624, 15] on span "Save" at bounding box center [629, 13] width 18 height 8
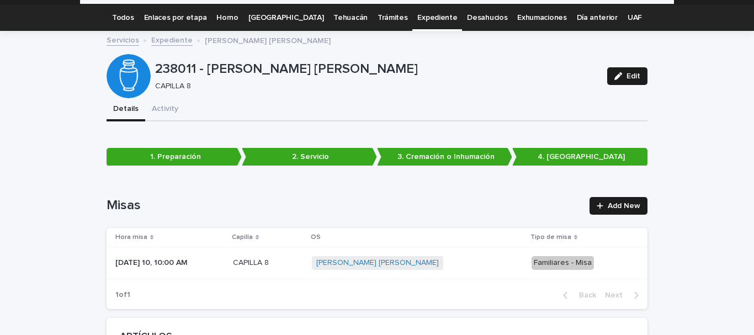
scroll to position [0, 0]
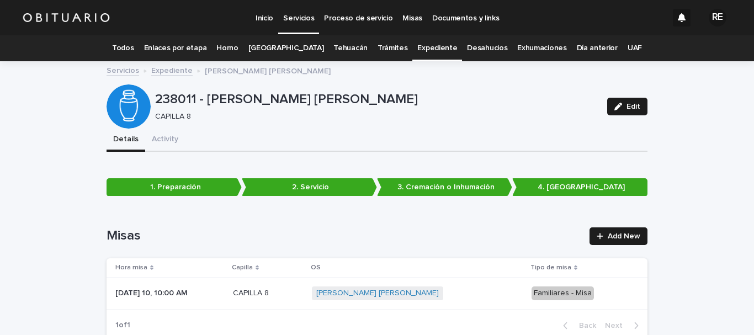
click at [417, 50] on link "Expediente" at bounding box center [437, 48] width 40 height 26
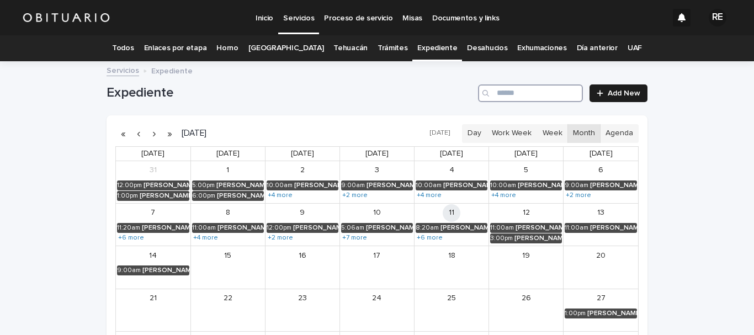
click at [533, 92] on input "Search" at bounding box center [530, 93] width 105 height 18
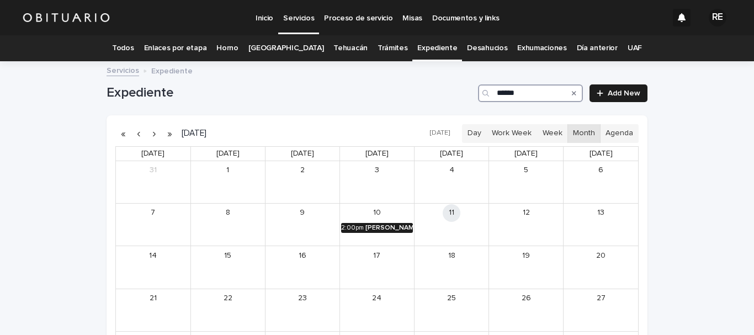
click at [377, 227] on div "[PERSON_NAME] [PERSON_NAME]" at bounding box center [388, 228] width 47 height 8
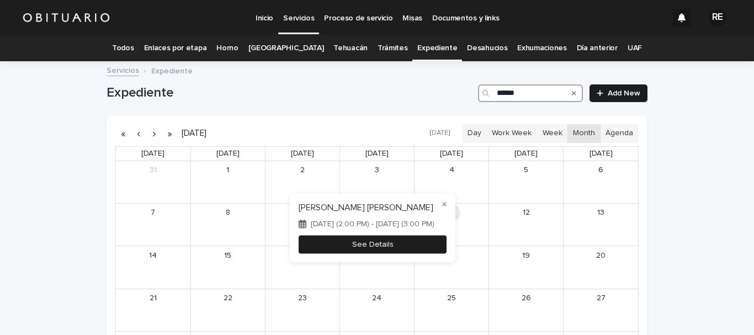
type input "******"
click at [371, 246] on button "See Details" at bounding box center [373, 244] width 148 height 18
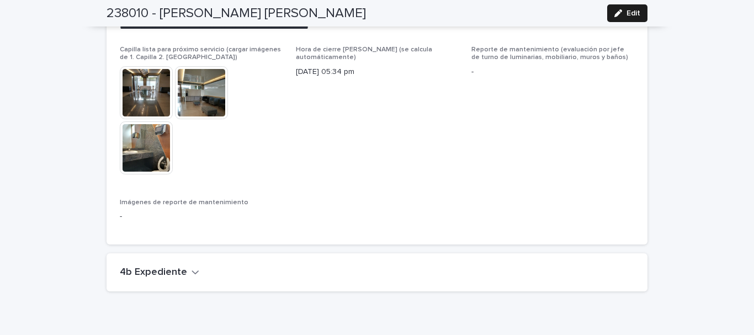
scroll to position [2799, 0]
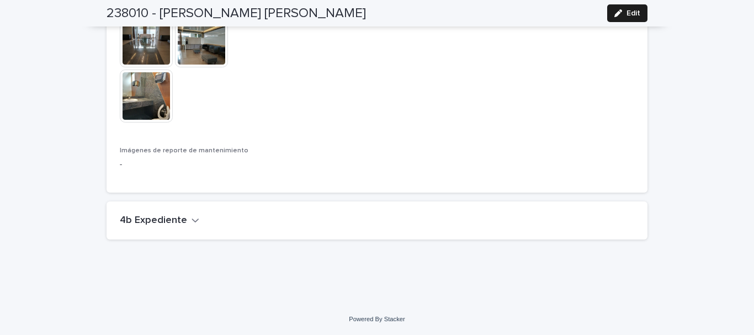
click at [191, 222] on icon "button" at bounding box center [195, 220] width 8 height 10
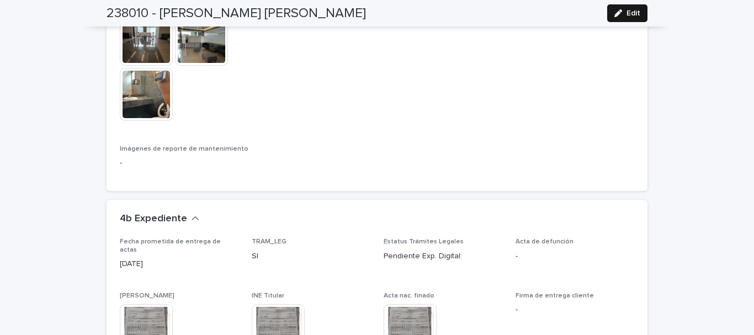
click at [626, 6] on button "Edit" at bounding box center [627, 13] width 40 height 18
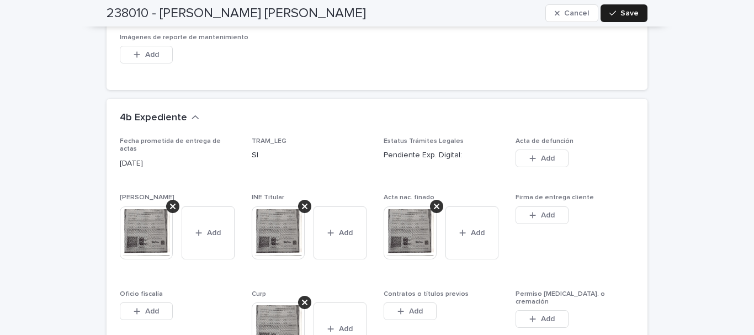
scroll to position [3296, 0]
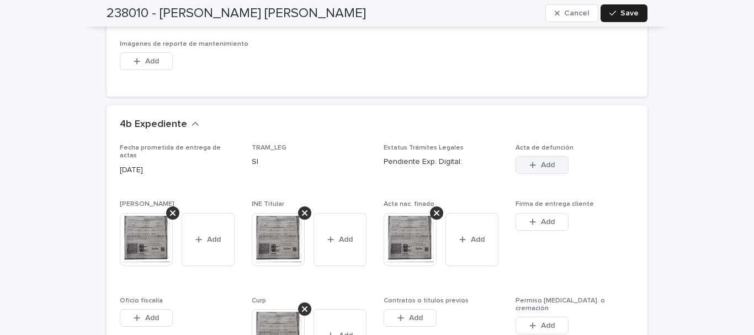
click at [557, 162] on button "Add" at bounding box center [541, 165] width 53 height 18
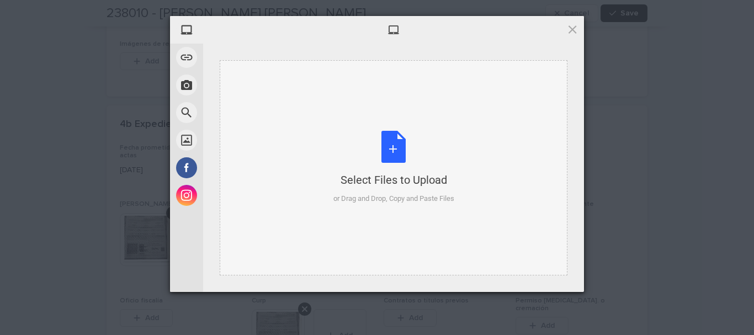
click at [387, 150] on div "Select Files to Upload or Drag and Drop, Copy and Paste Files" at bounding box center [393, 167] width 121 height 73
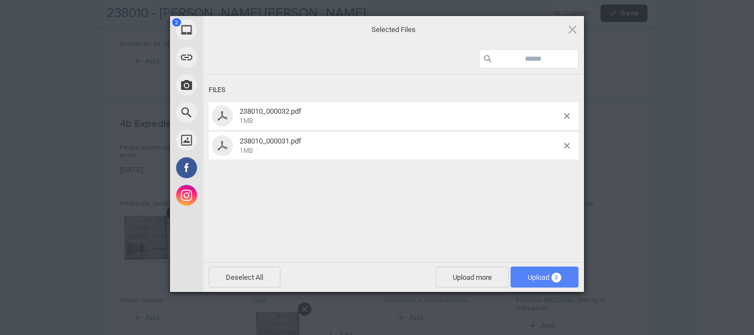
click at [533, 267] on span "Upload 2" at bounding box center [544, 277] width 68 height 21
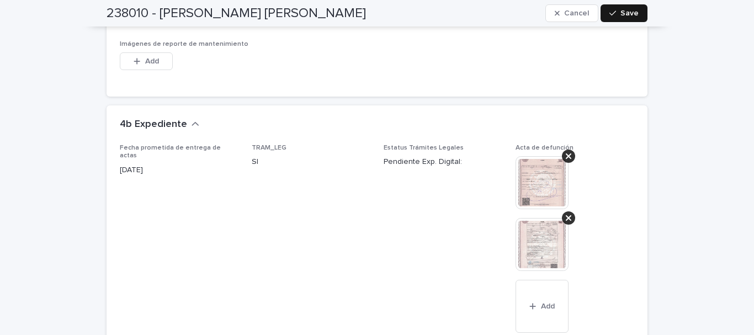
click at [627, 20] on button "Save" at bounding box center [623, 13] width 47 height 18
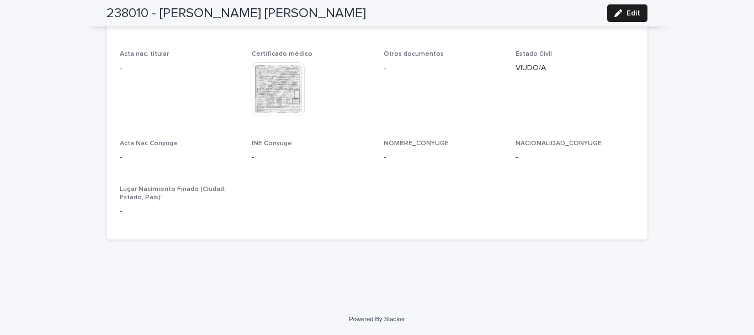
scroll to position [3257, 0]
